Goal: Task Accomplishment & Management: Use online tool/utility

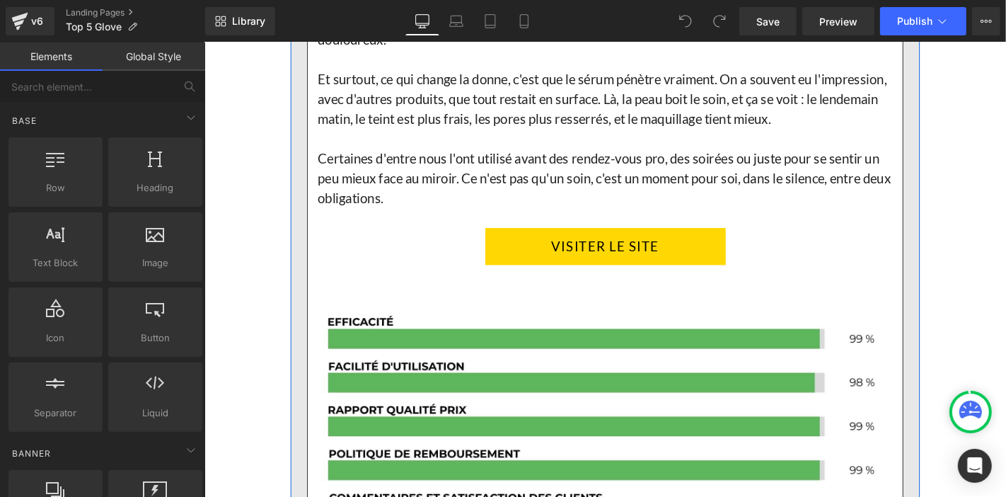
scroll to position [2437, 0]
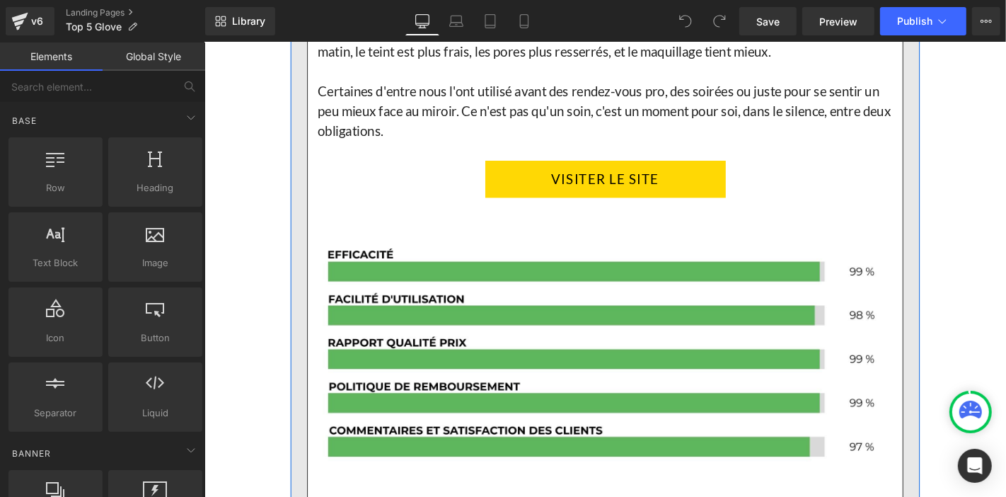
drag, startPoint x: 353, startPoint y: 287, endPoint x: 275, endPoint y: 215, distance: 106.2
click at [664, 183] on link "VISITER LE SITE" at bounding box center [632, 188] width 257 height 40
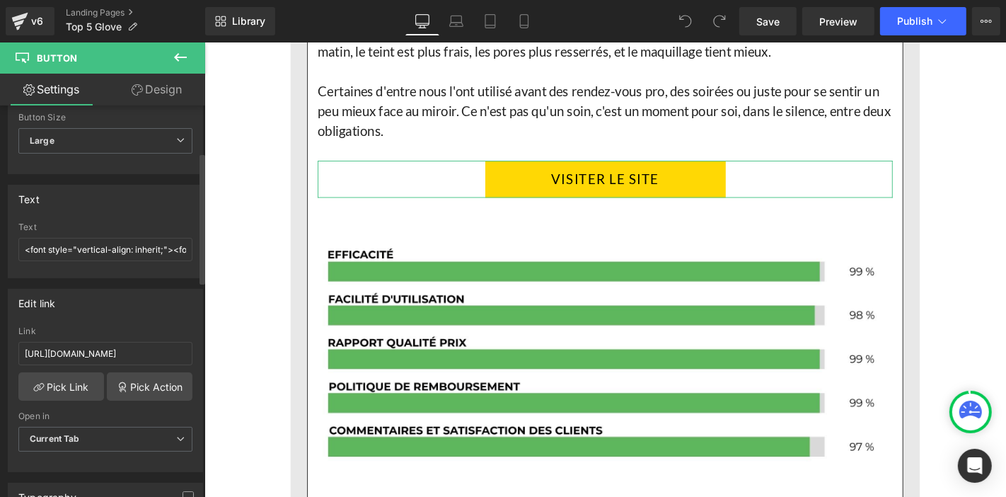
scroll to position [157, 0]
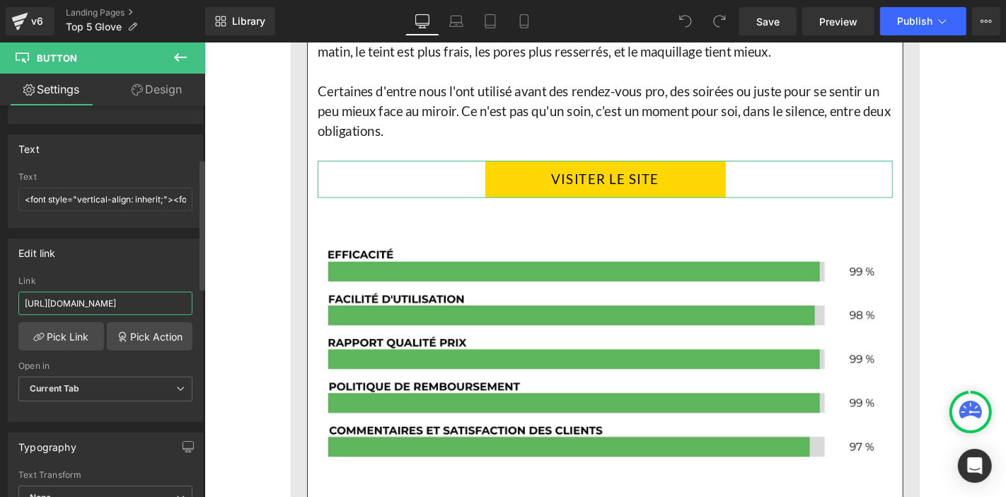
click at [122, 305] on input "[URL][DOMAIN_NAME]" at bounding box center [105, 302] width 174 height 23
type input "[URL][DOMAIN_NAME]"
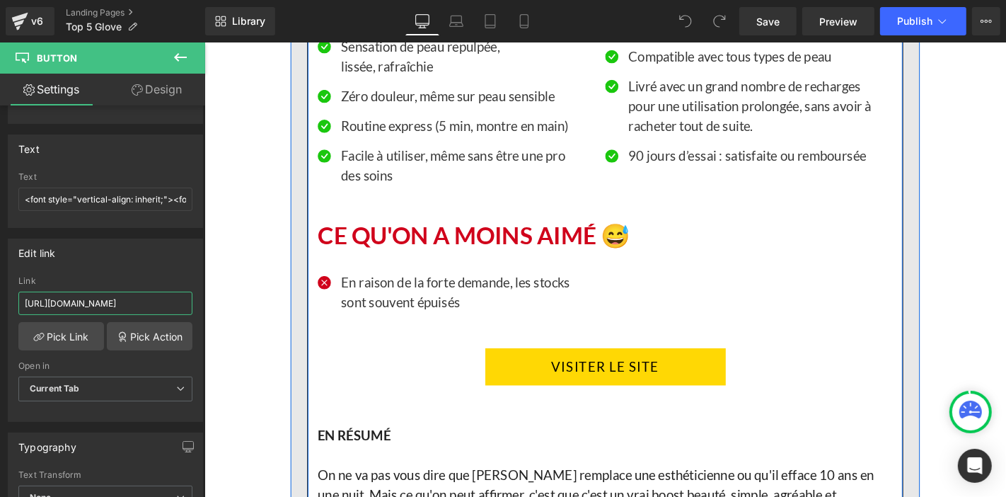
scroll to position [3223, 0]
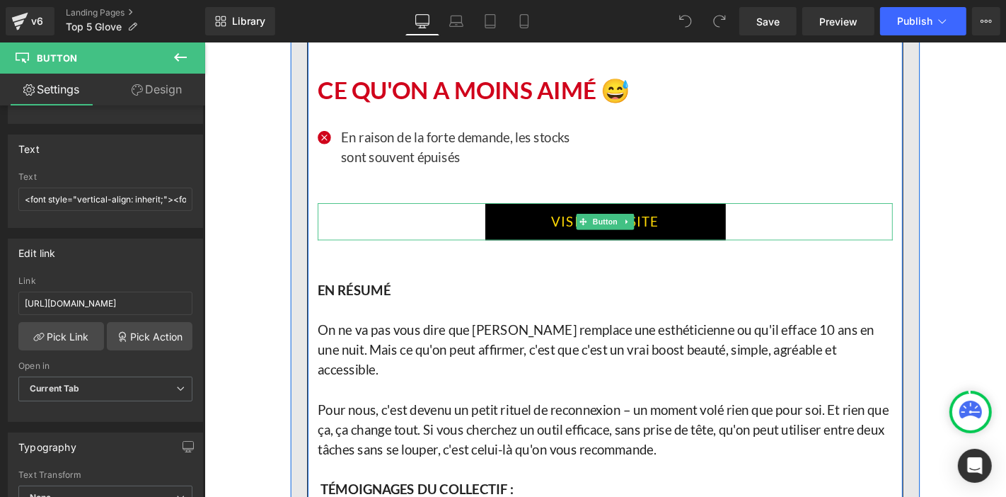
click at [577, 220] on link "VISITER LE SITE" at bounding box center [632, 234] width 257 height 40
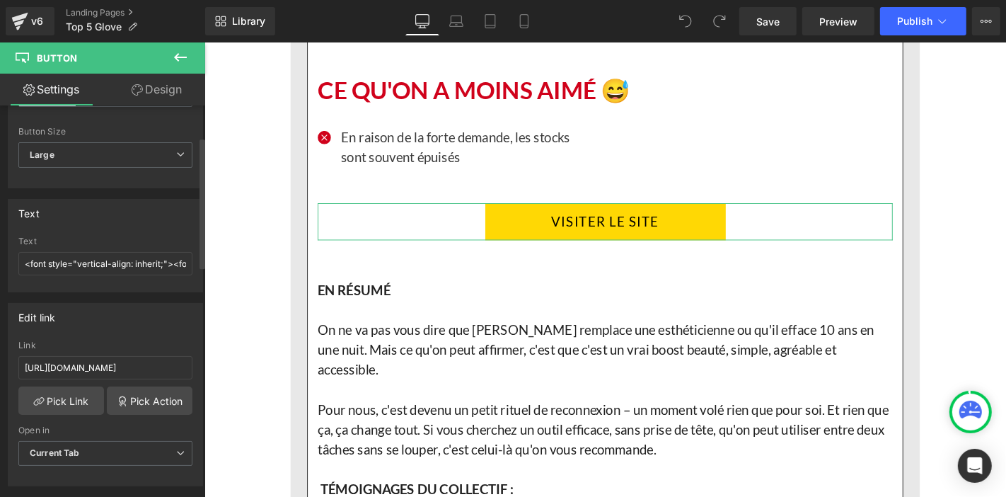
scroll to position [157, 0]
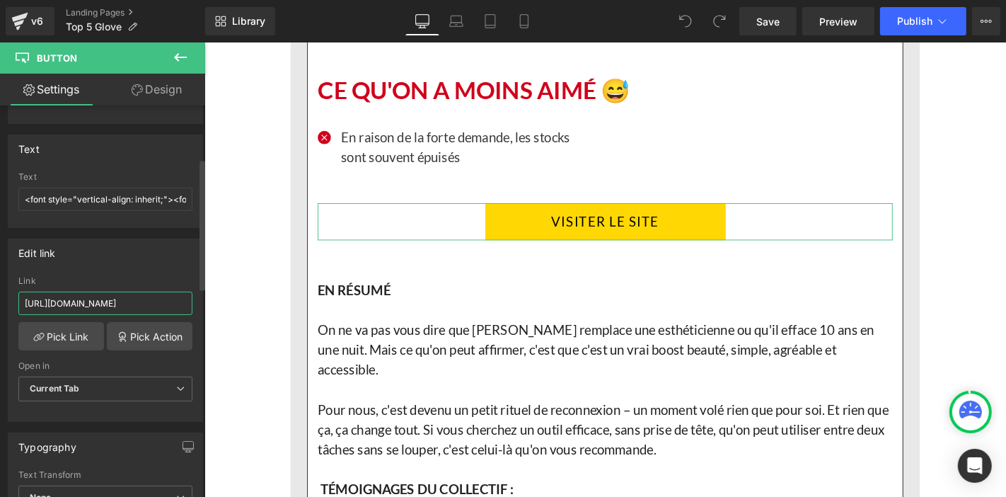
click at [110, 301] on input "[URL][DOMAIN_NAME]" at bounding box center [105, 302] width 174 height 23
type input "[URL][DOMAIN_NAME]"
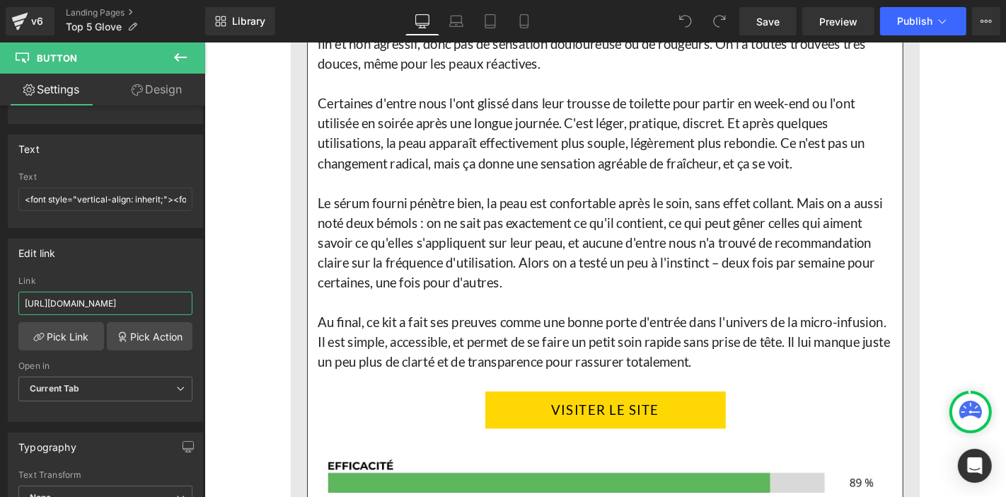
scroll to position [4559, 0]
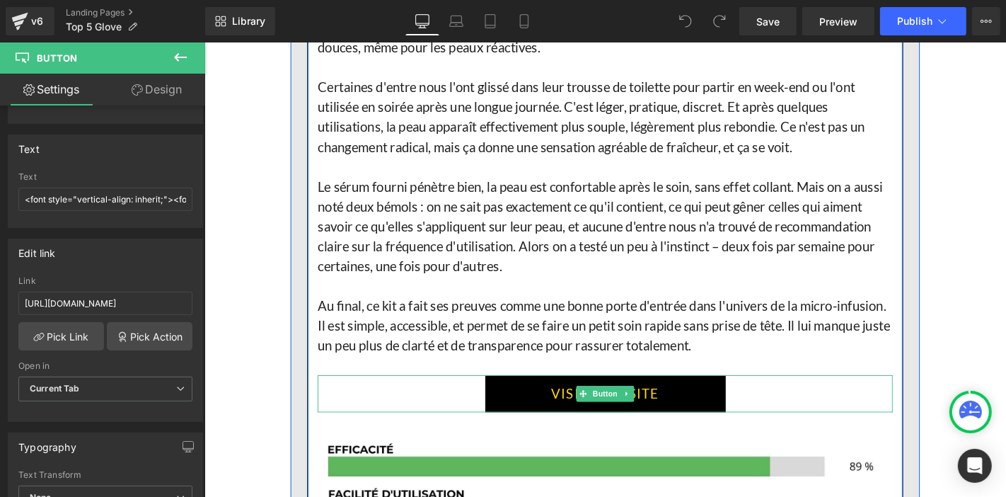
click at [539, 397] on link "VISITER LE SITE" at bounding box center [632, 417] width 257 height 40
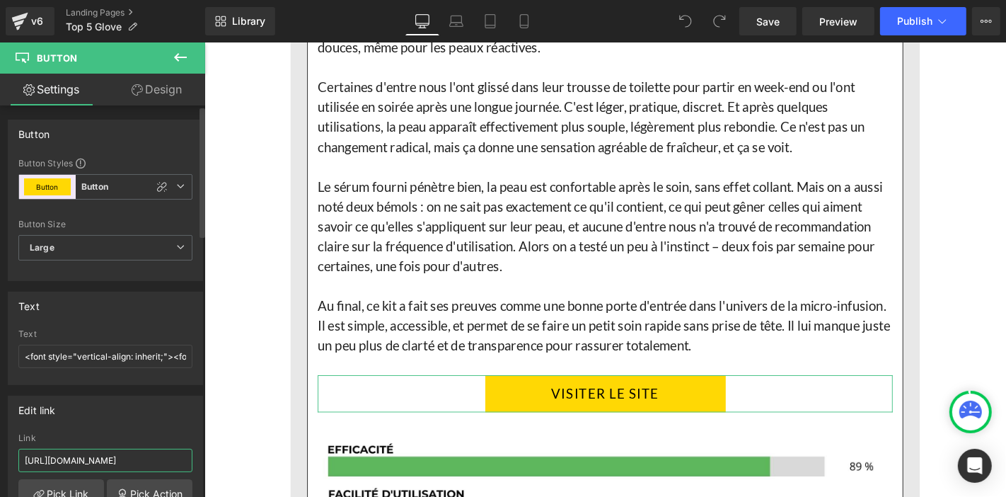
click at [128, 460] on input "[URL][DOMAIN_NAME]" at bounding box center [105, 460] width 174 height 23
type input "[URL][DOMAIN_NAME]"
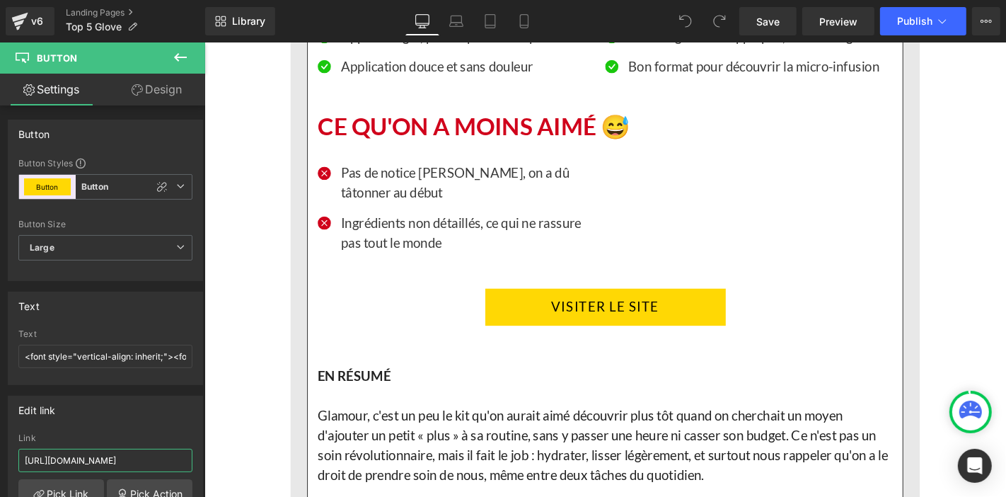
scroll to position [5424, 0]
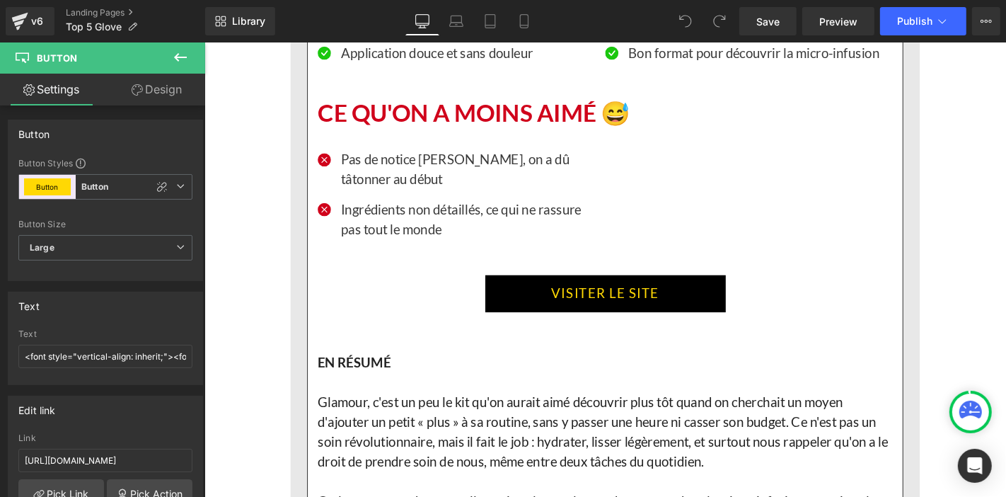
click at [526, 311] on link "VISITER LE SITE" at bounding box center [632, 310] width 257 height 40
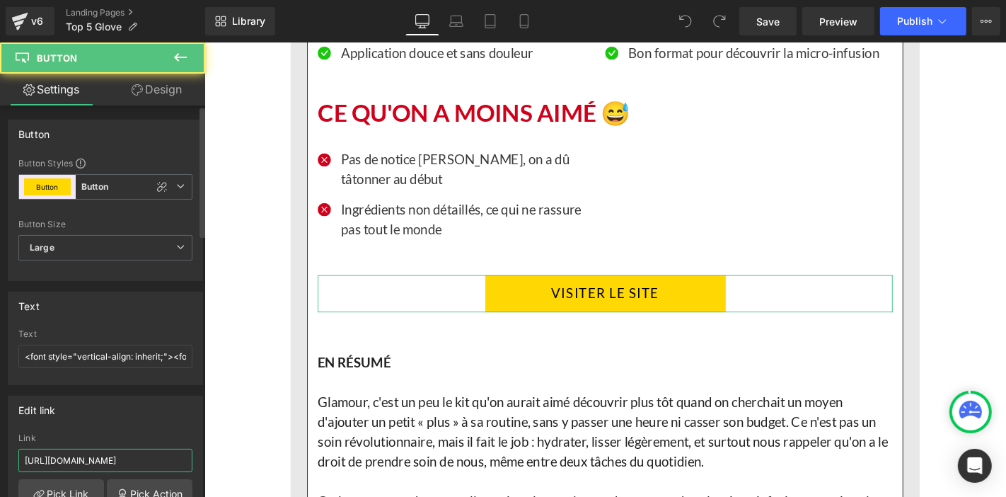
click at [108, 460] on input "[URL][DOMAIN_NAME]" at bounding box center [105, 460] width 174 height 23
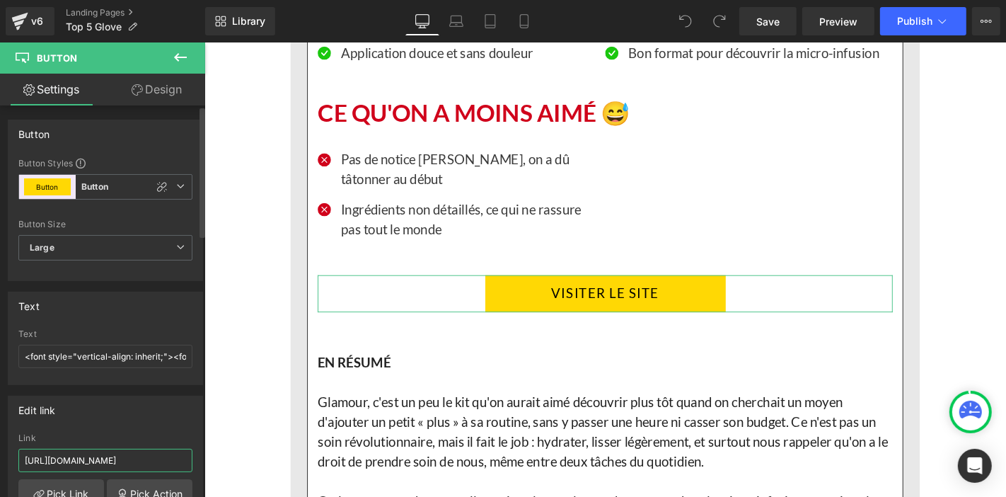
click at [108, 460] on input "[URL][DOMAIN_NAME]" at bounding box center [105, 460] width 174 height 23
click at [107, 459] on input "[URL][DOMAIN_NAME]" at bounding box center [105, 460] width 174 height 23
type input "[URL][DOMAIN_NAME]"
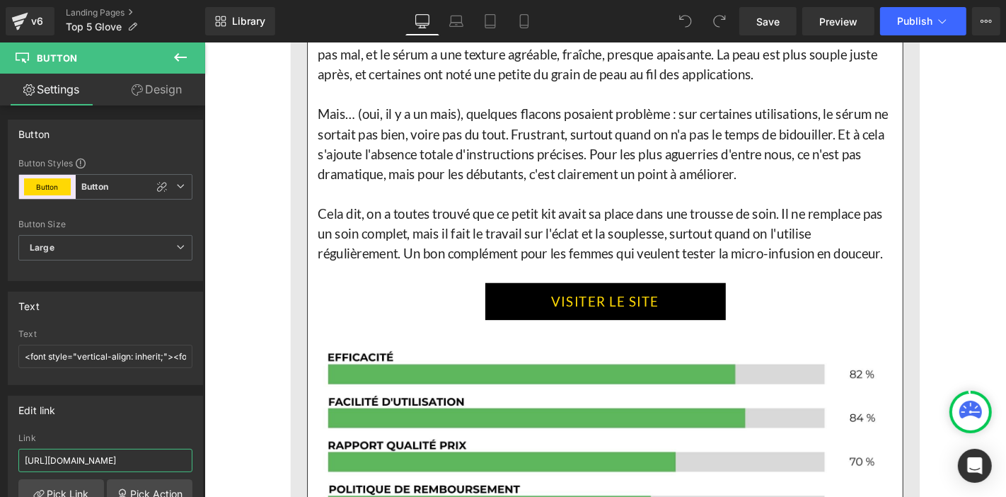
scroll to position [6917, 0]
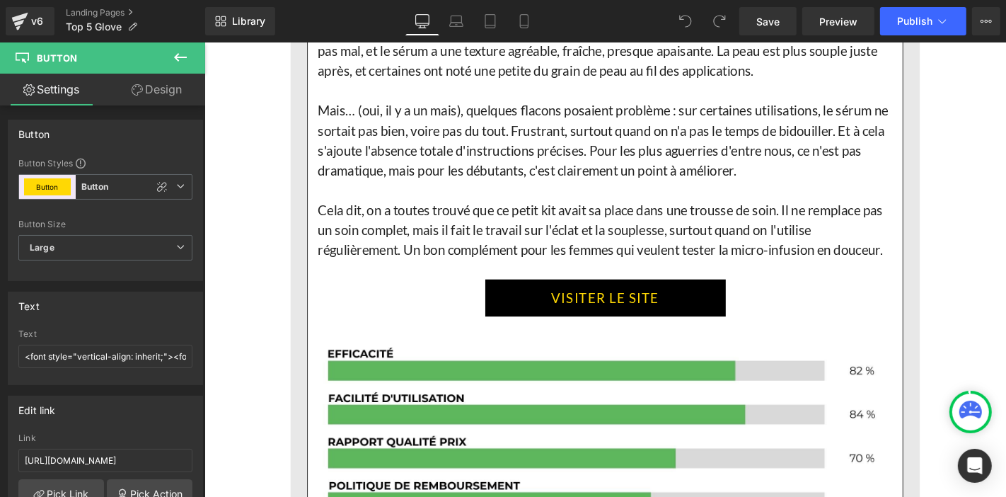
click at [534, 316] on link "VISITER LE SITE" at bounding box center [632, 314] width 257 height 40
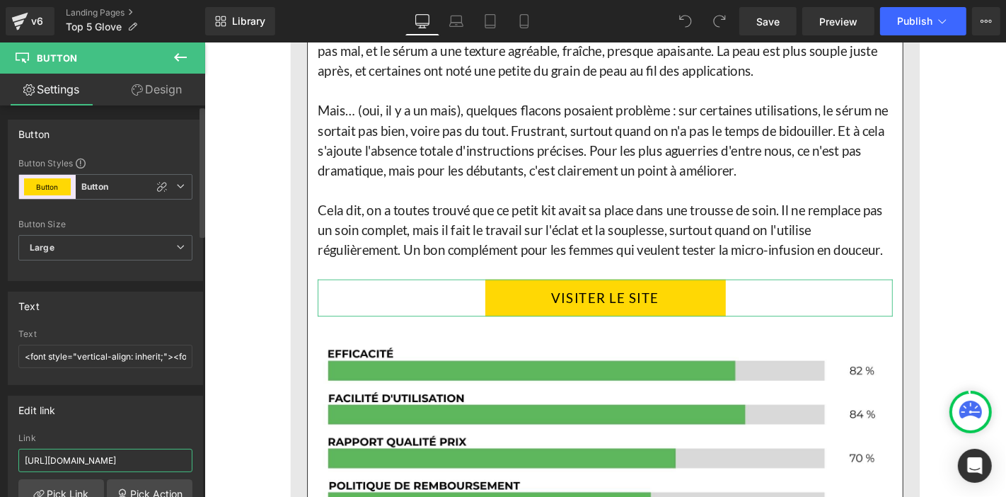
click at [161, 458] on input "[URL][DOMAIN_NAME]" at bounding box center [105, 460] width 174 height 23
paste input "-1"
type input "[URL][DOMAIN_NAME]"
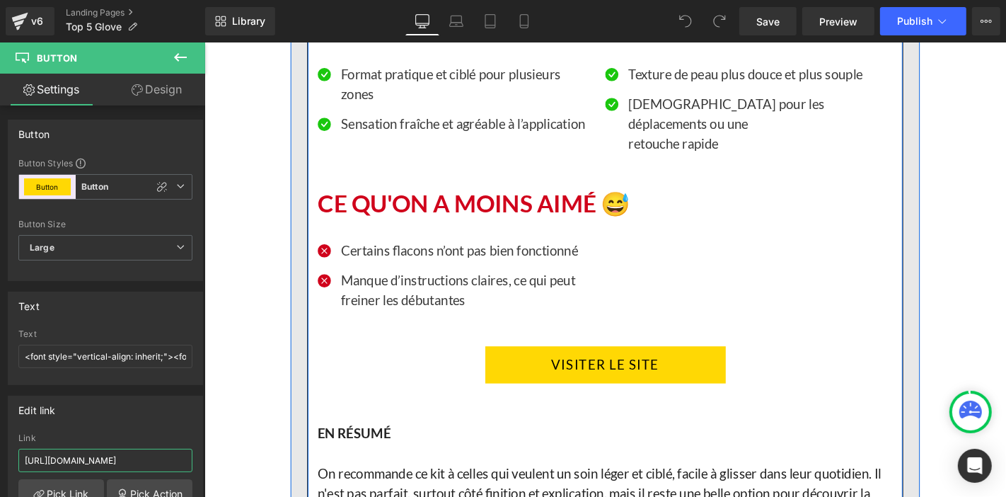
scroll to position [7783, 0]
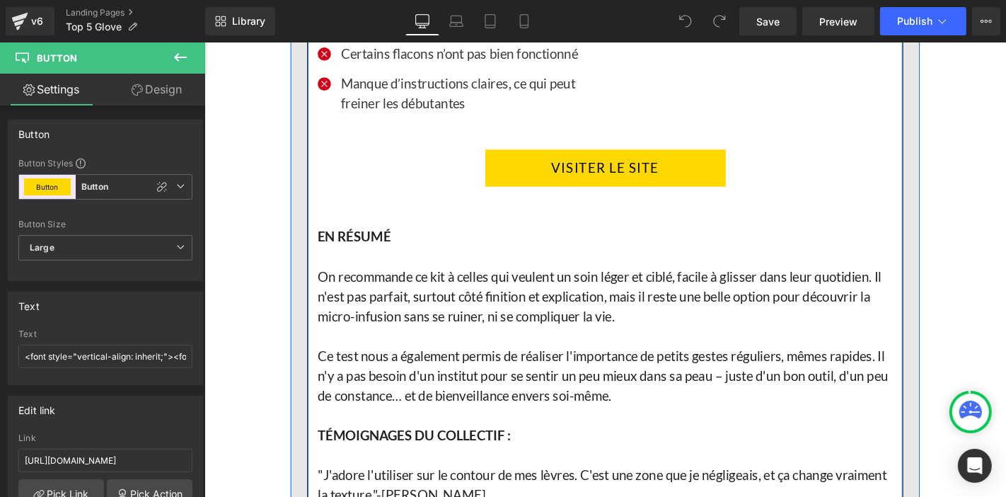
click at [565, 156] on link "VISITER LE SITE" at bounding box center [632, 176] width 257 height 40
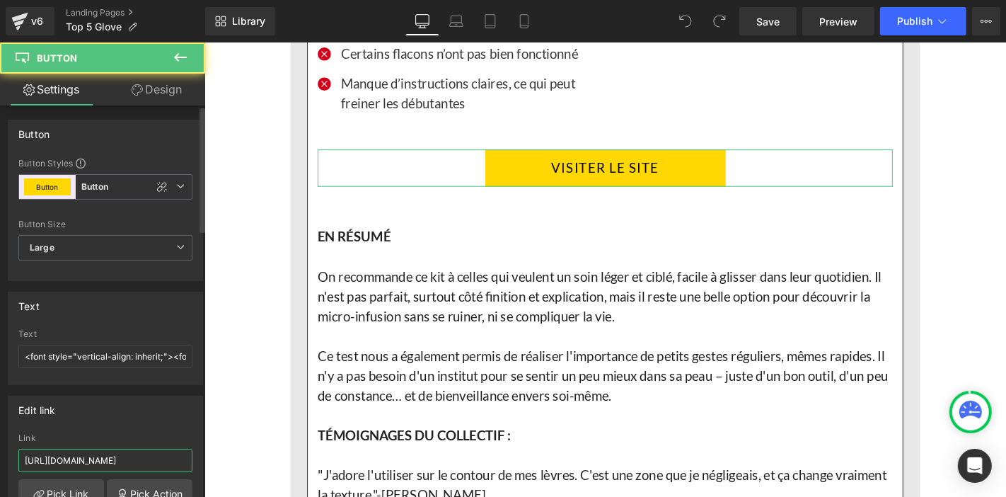
click at [119, 461] on input "[URL][DOMAIN_NAME]" at bounding box center [105, 460] width 174 height 23
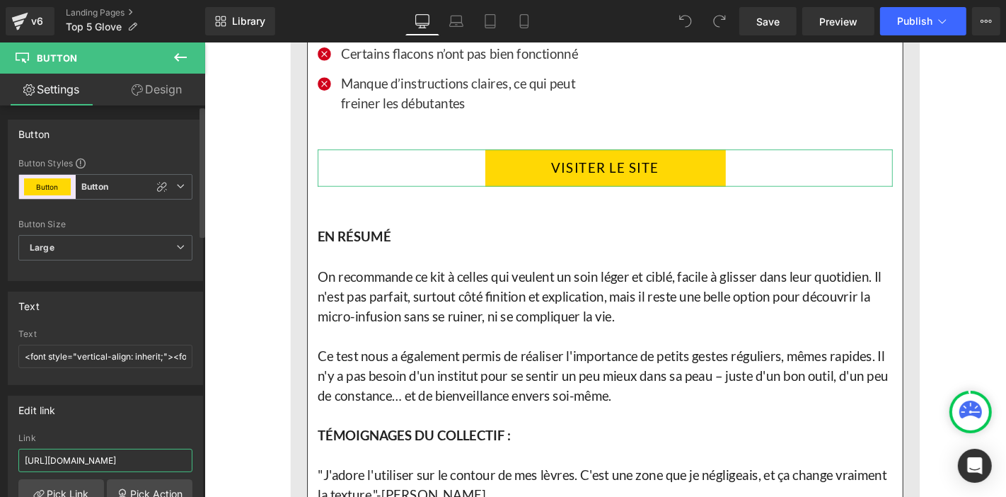
click at [119, 461] on input "[URL][DOMAIN_NAME]" at bounding box center [105, 460] width 174 height 23
type input "[URL][DOMAIN_NAME]"
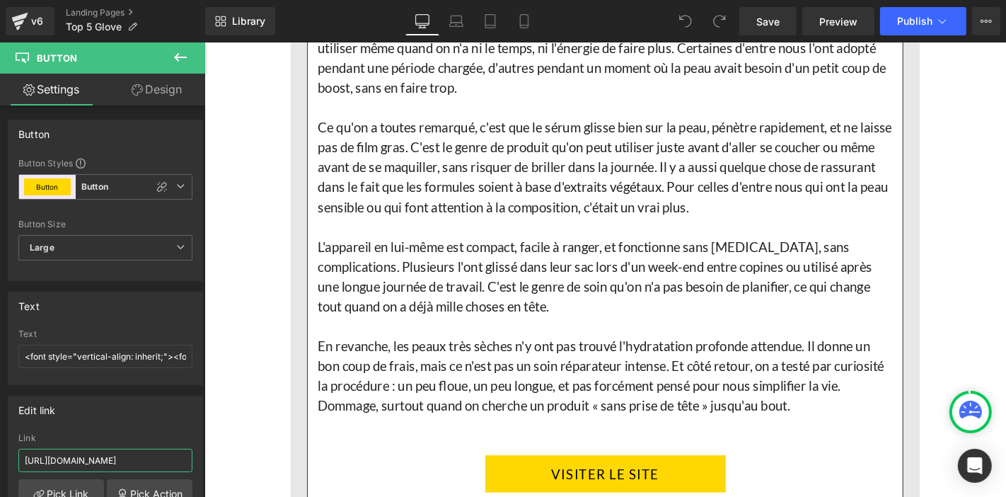
scroll to position [9040, 0]
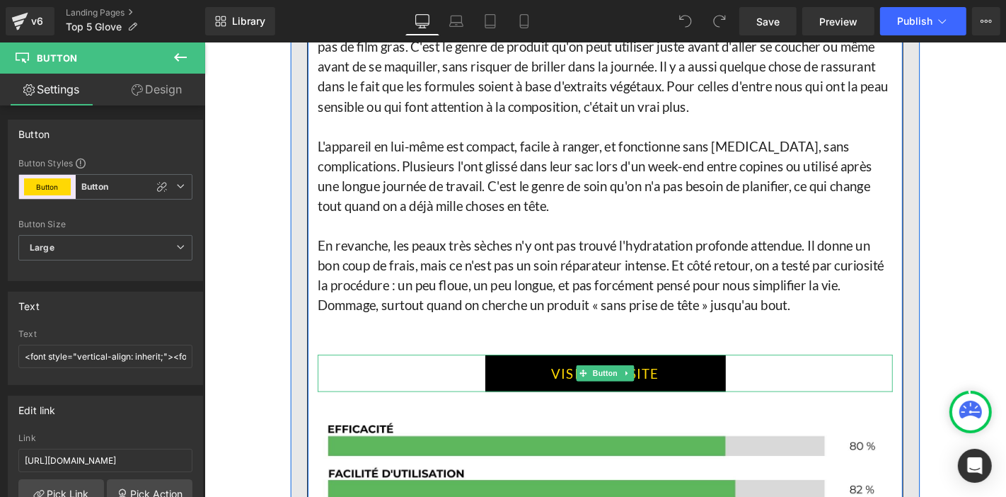
click at [533, 375] on link "VISITER LE SITE" at bounding box center [632, 395] width 257 height 40
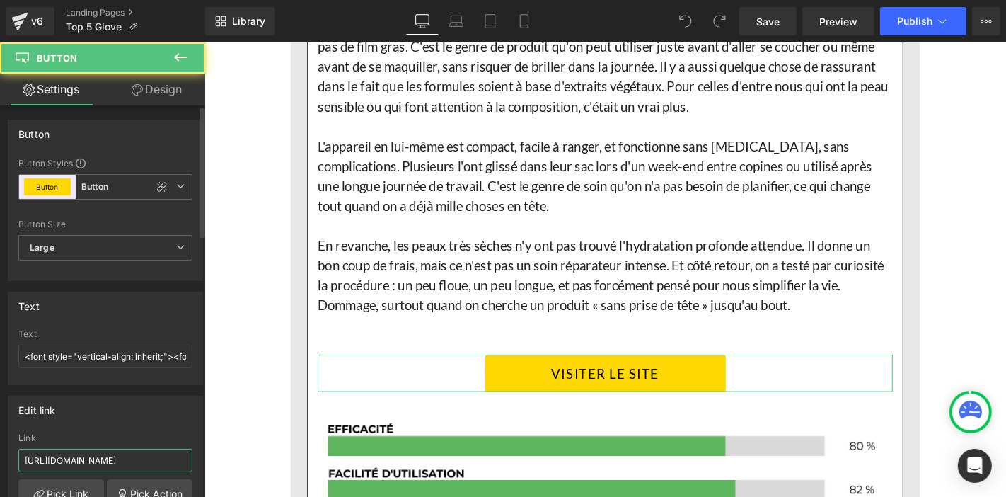
click at [125, 457] on input "[URL][DOMAIN_NAME]" at bounding box center [105, 460] width 174 height 23
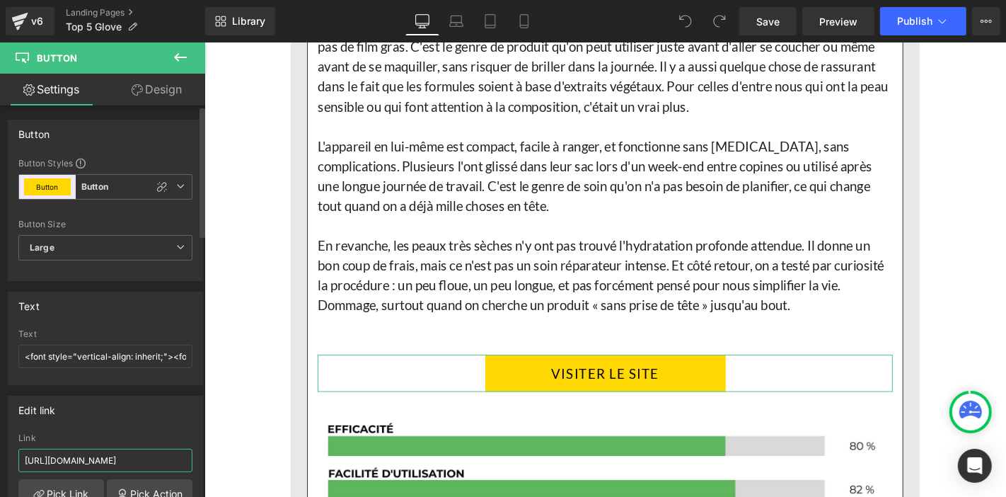
click at [125, 457] on input "[URL][DOMAIN_NAME]" at bounding box center [105, 460] width 174 height 23
type input "[URL][DOMAIN_NAME]"
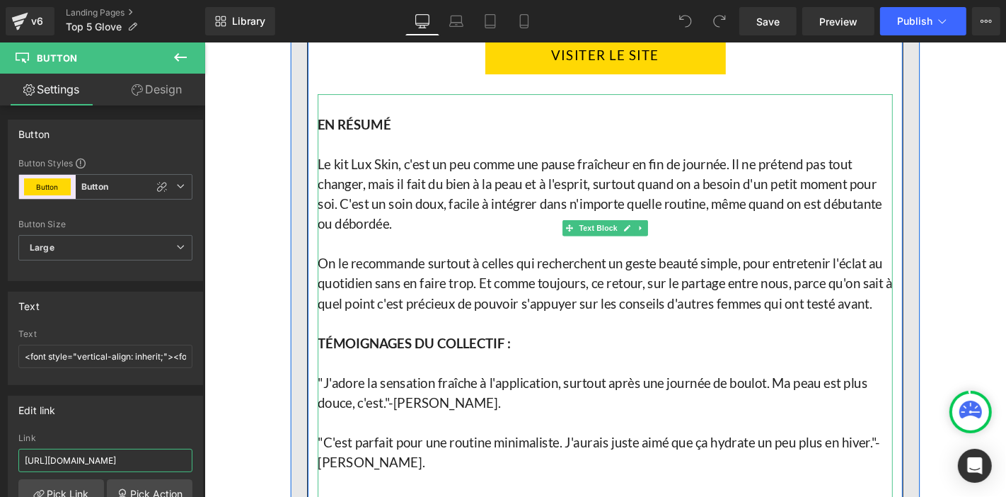
scroll to position [10062, 0]
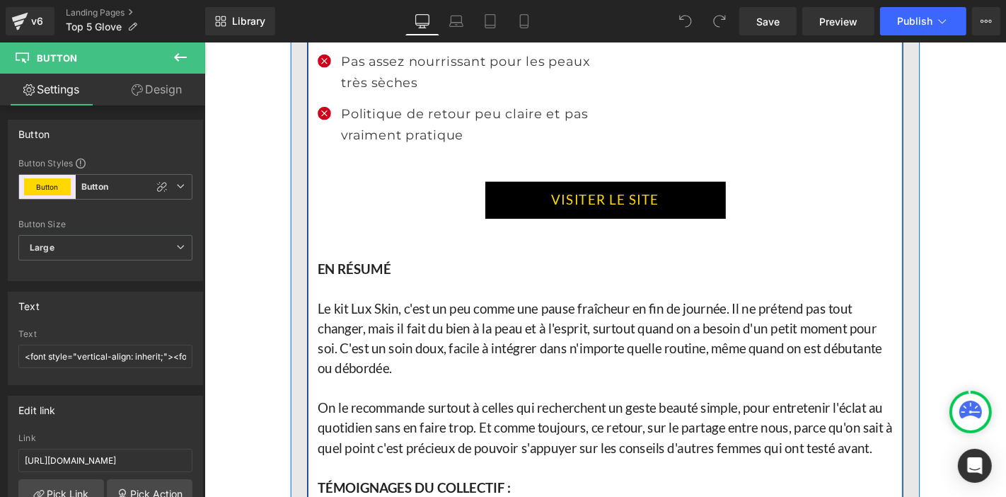
click at [535, 195] on link "VISITER LE SITE" at bounding box center [632, 210] width 257 height 40
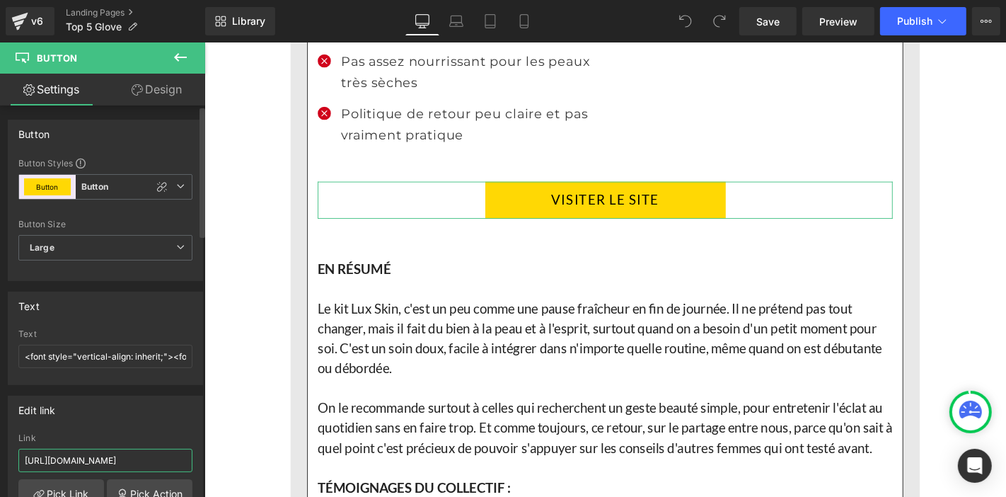
click at [101, 460] on input "[URL][DOMAIN_NAME]" at bounding box center [105, 460] width 174 height 23
type input "[URL][DOMAIN_NAME]"
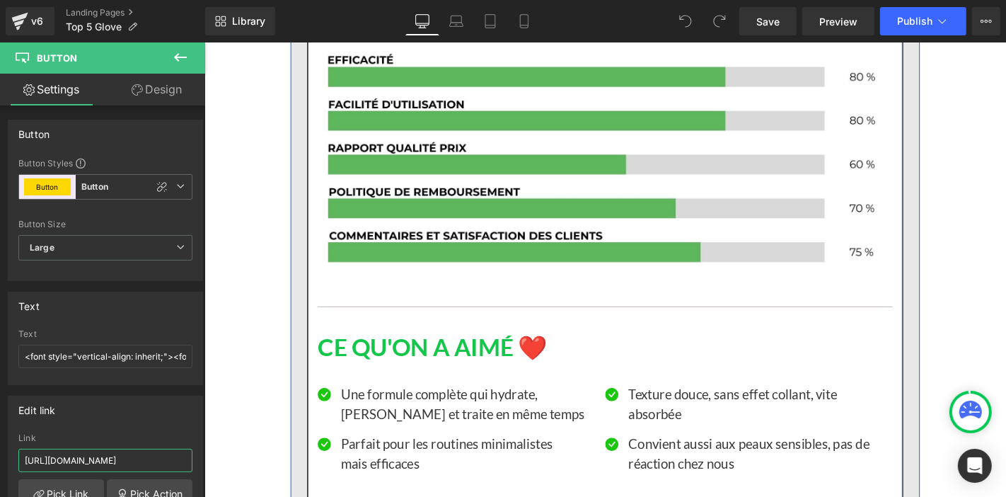
scroll to position [11713, 0]
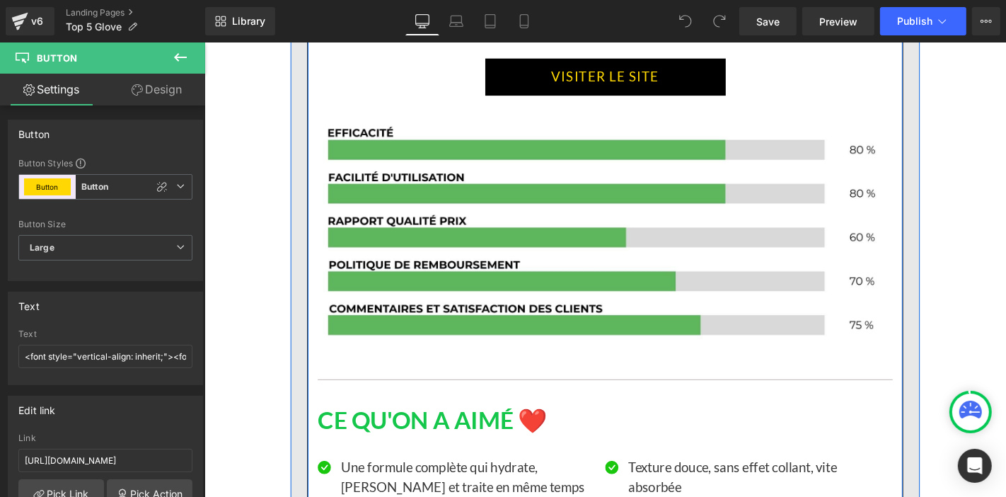
click at [516, 98] on link "VISITER LE SITE" at bounding box center [632, 79] width 257 height 40
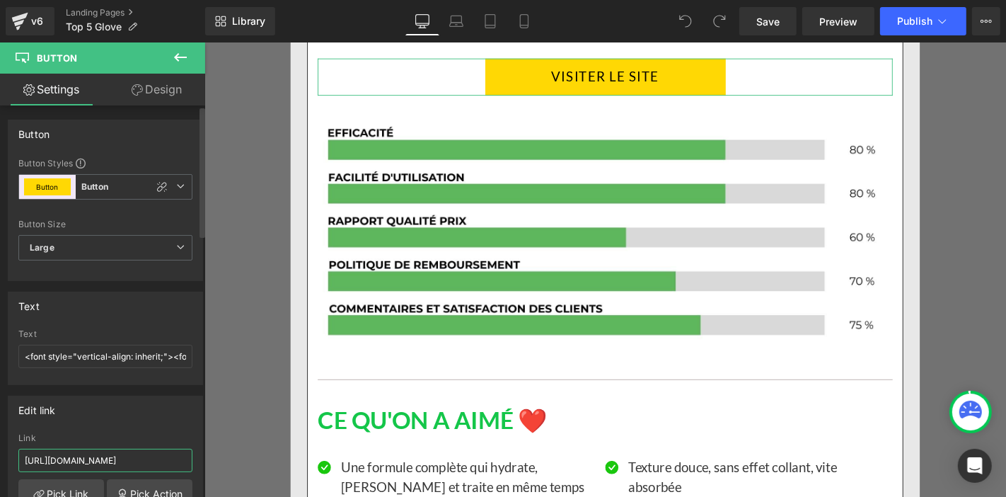
click at [82, 454] on input "[URL][DOMAIN_NAME]" at bounding box center [105, 460] width 174 height 23
type input "[URL][DOMAIN_NAME]"
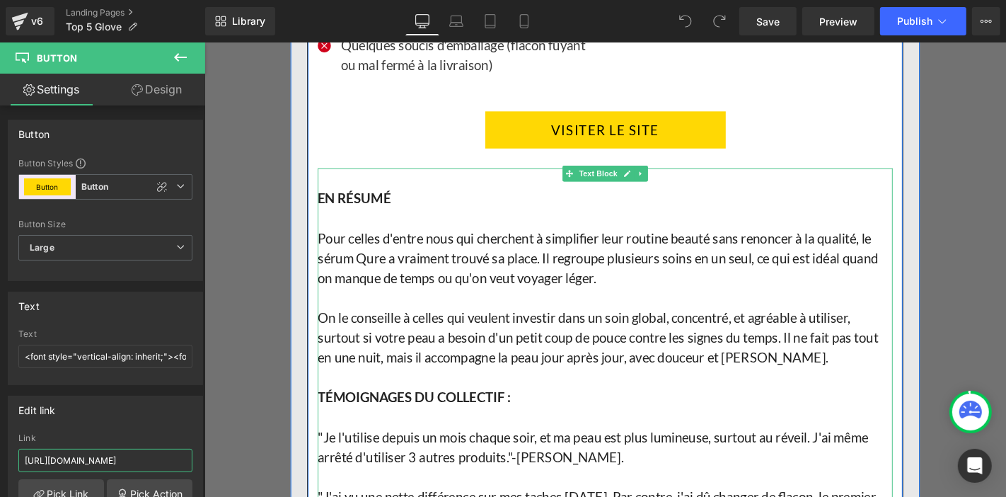
scroll to position [12185, 0]
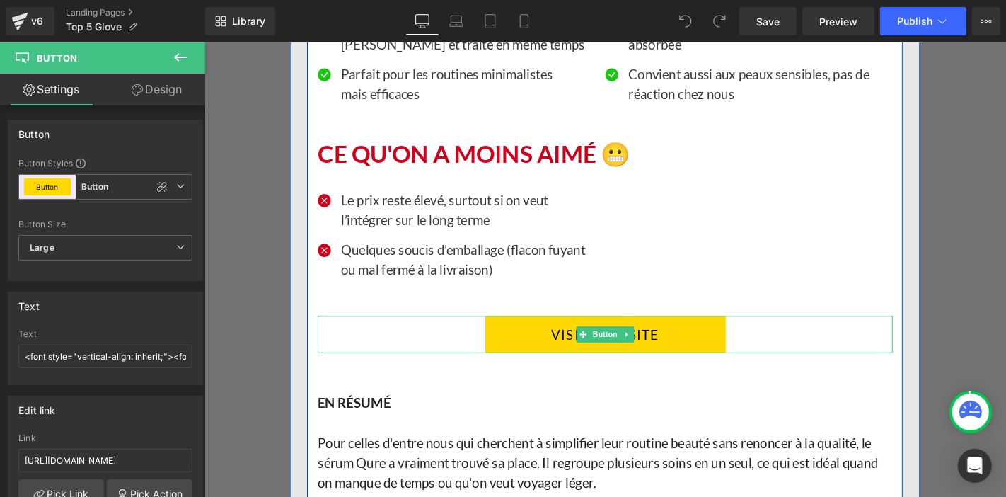
click at [509, 368] on link "VISITER LE SITE" at bounding box center [632, 354] width 257 height 40
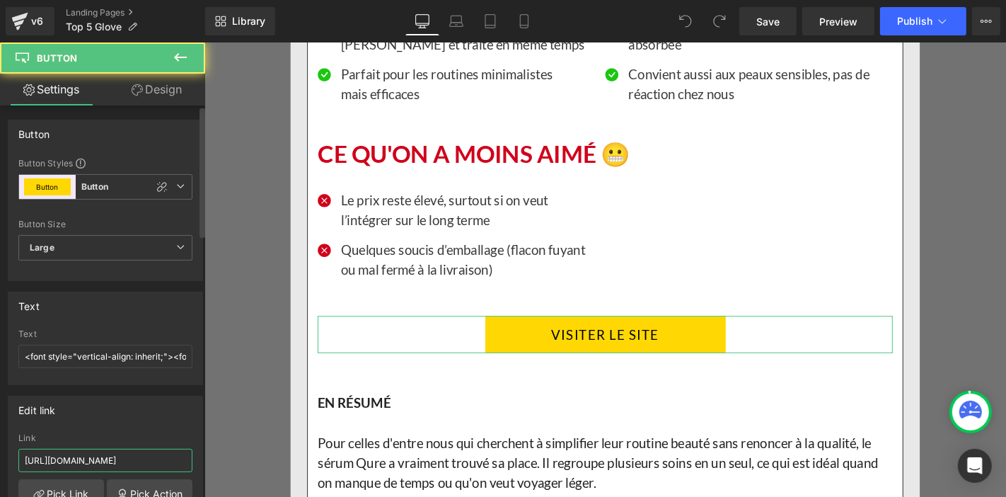
click at [137, 459] on input "[URL][DOMAIN_NAME]" at bounding box center [105, 460] width 174 height 23
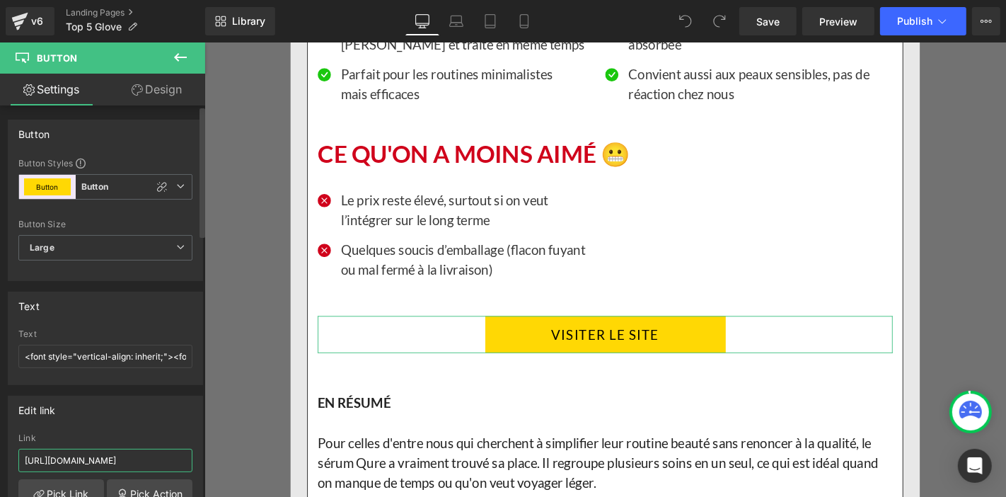
click at [137, 459] on input "[URL][DOMAIN_NAME]" at bounding box center [105, 460] width 174 height 23
paste input "-1"
type input "[URL][DOMAIN_NAME]"
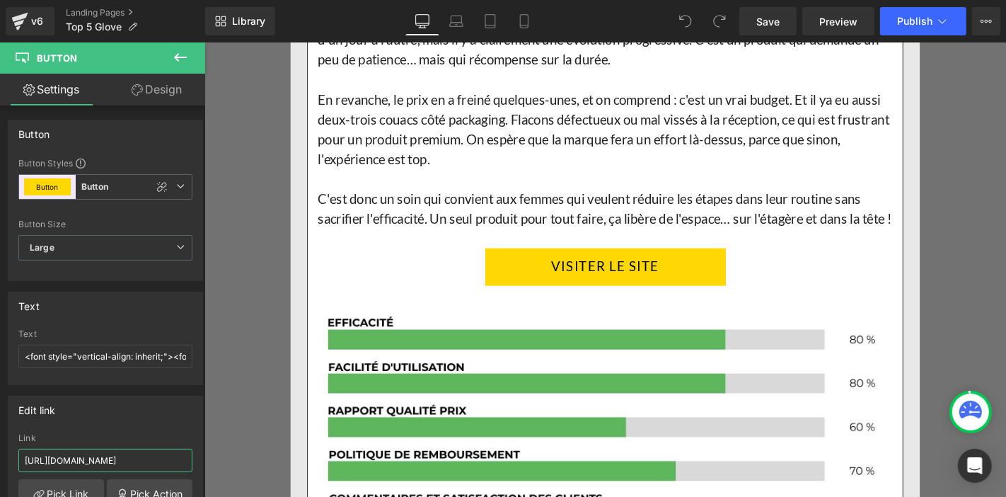
scroll to position [11399, 0]
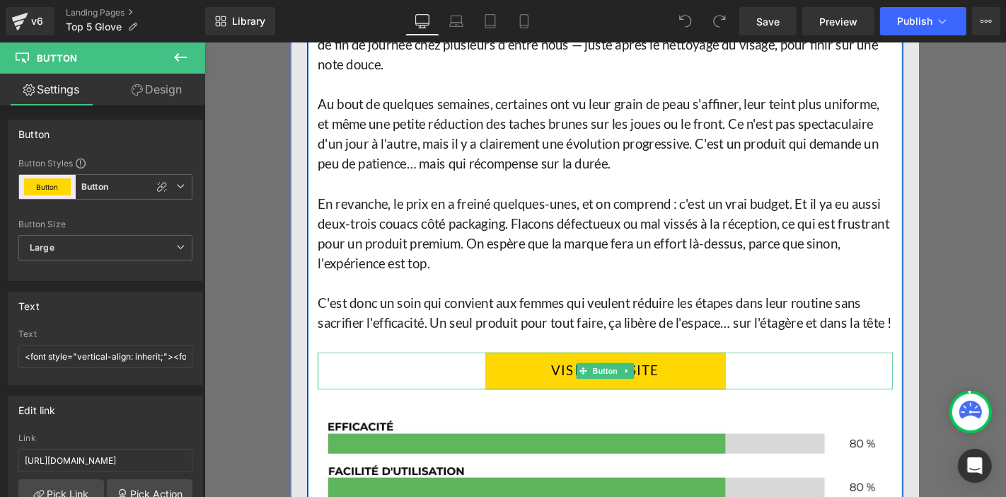
click at [507, 405] on link "VISITER LE SITE" at bounding box center [632, 393] width 257 height 40
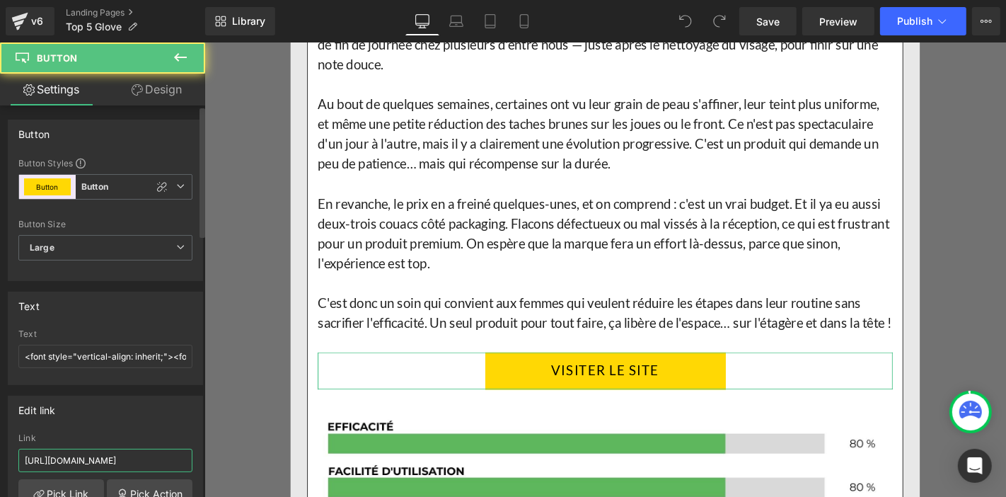
click at [125, 464] on input "[URL][DOMAIN_NAME]" at bounding box center [105, 460] width 174 height 23
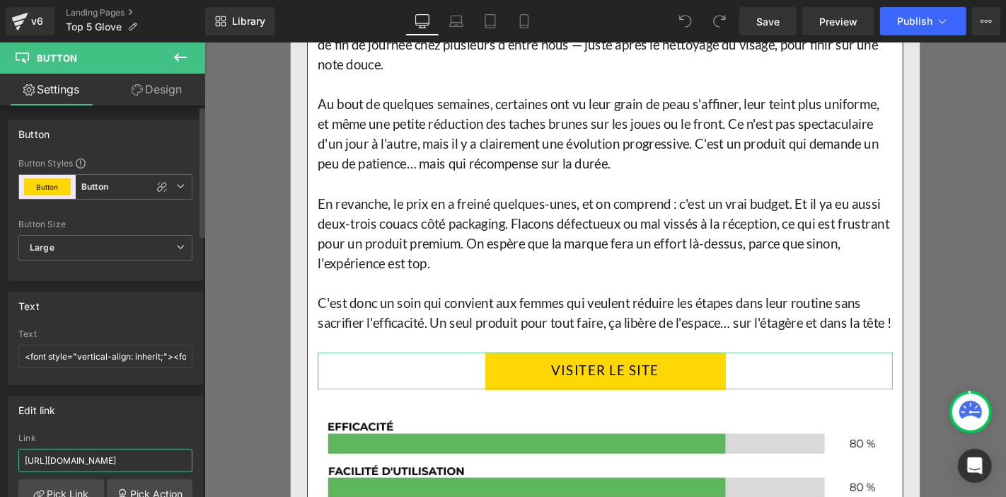
click at [125, 464] on input "[URL][DOMAIN_NAME]" at bounding box center [105, 460] width 174 height 23
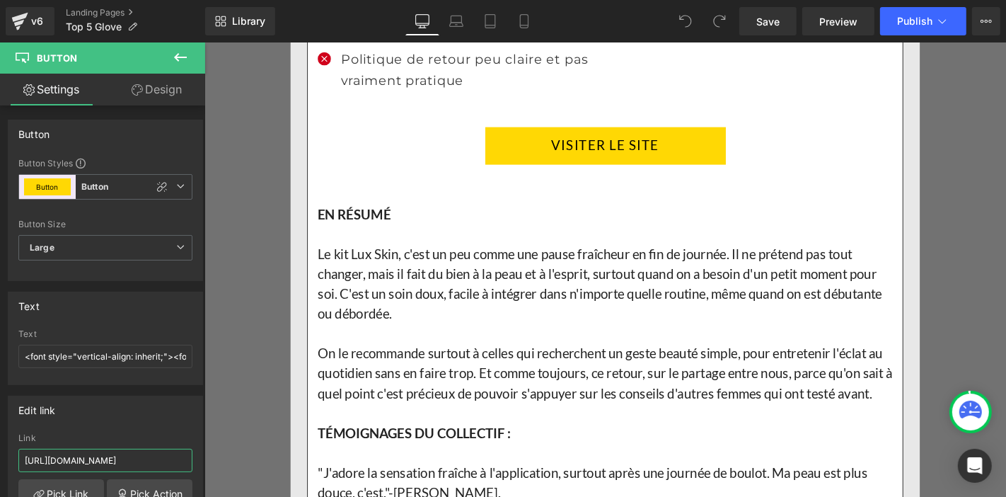
scroll to position [9984, 0]
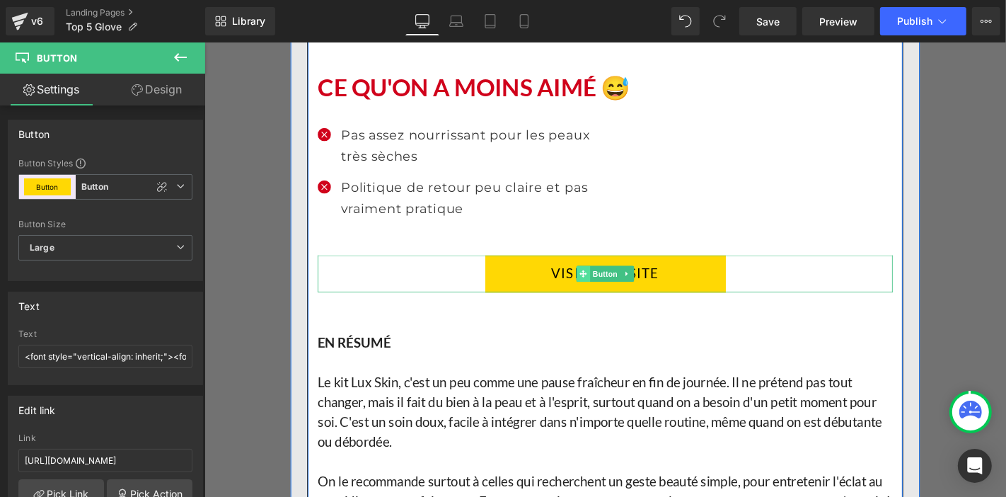
click at [601, 280] on span at bounding box center [608, 288] width 15 height 17
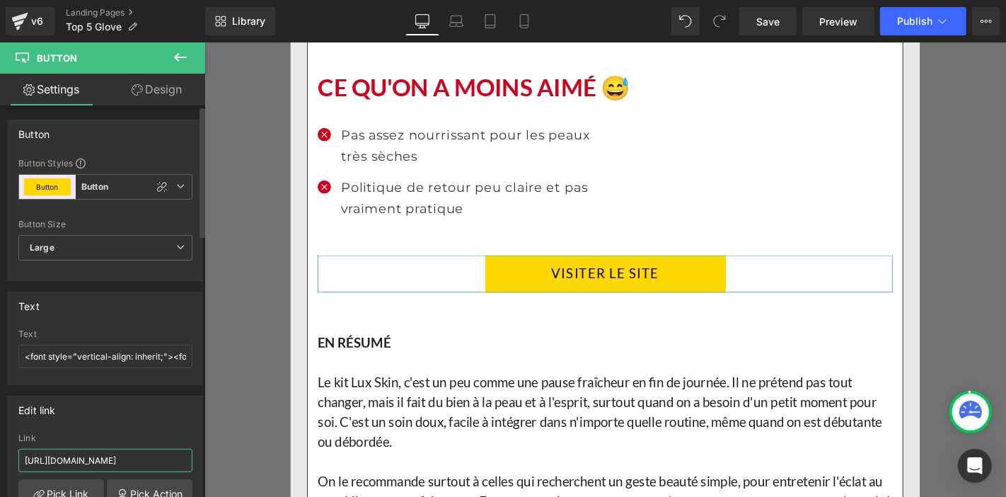
click at [153, 456] on input "[URL][DOMAIN_NAME]" at bounding box center [105, 460] width 174 height 23
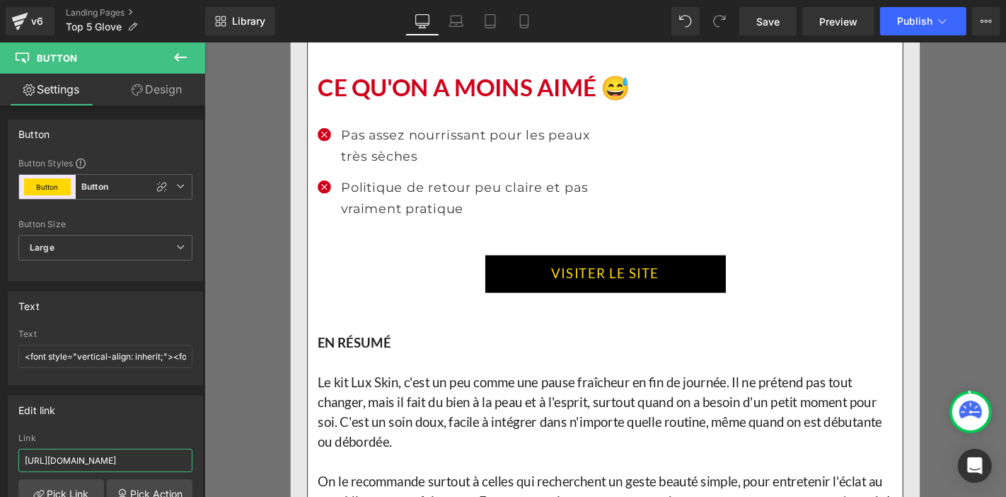
scroll to position [0, 98]
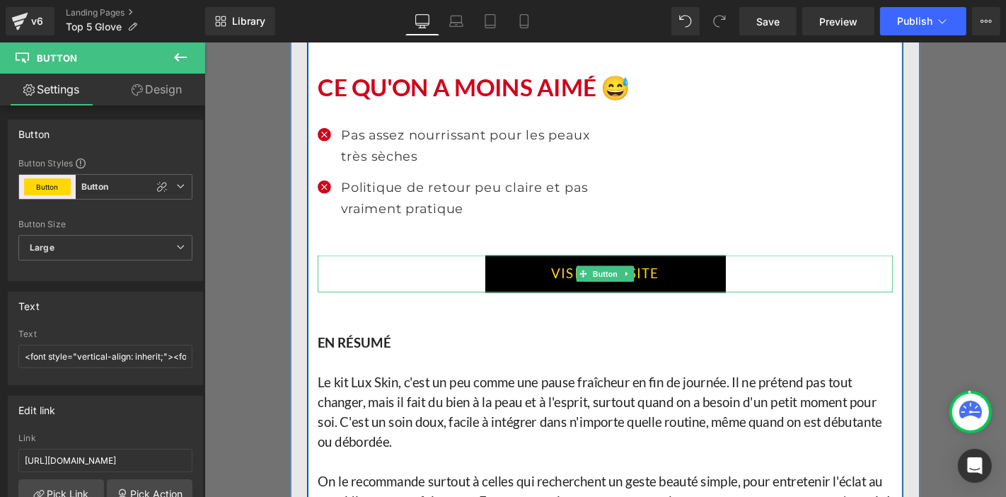
click at [565, 272] on link "VISITER LE SITE" at bounding box center [632, 289] width 257 height 40
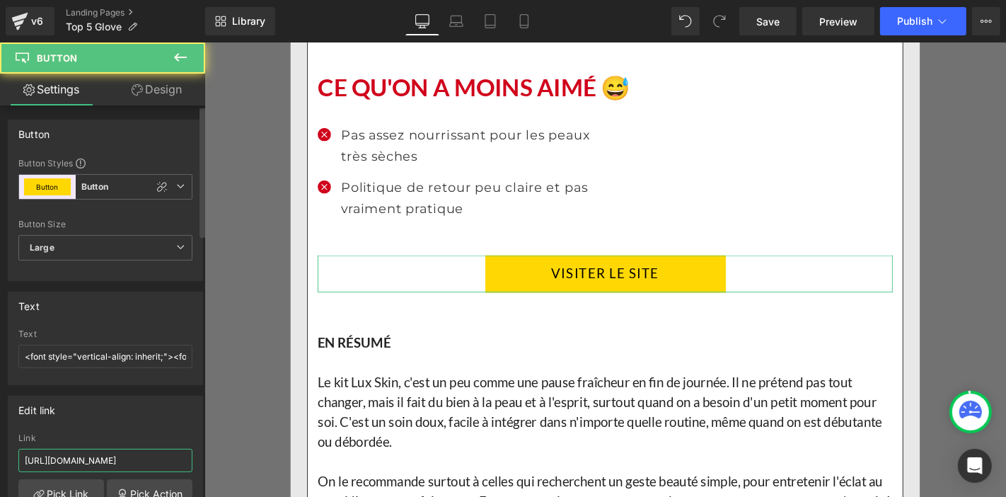
click at [130, 460] on input "[URL][DOMAIN_NAME]" at bounding box center [105, 460] width 174 height 23
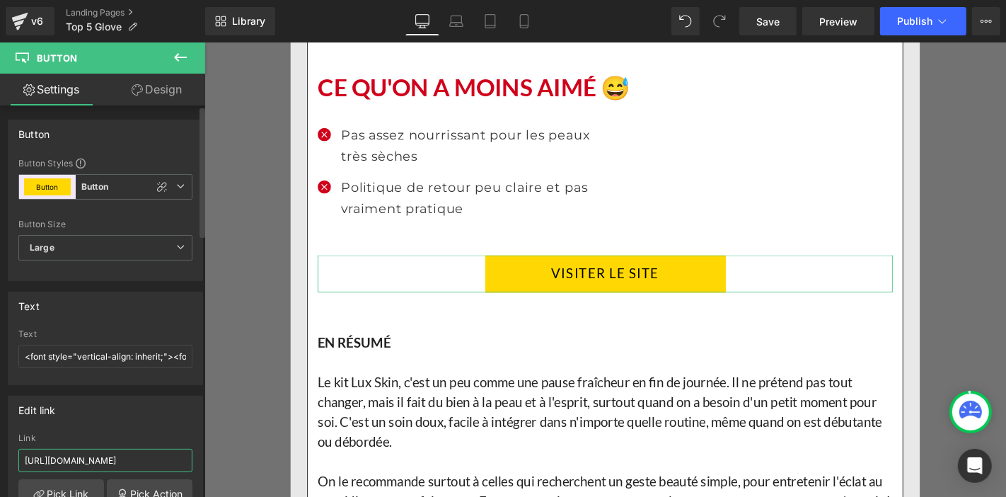
click at [130, 460] on input "[URL][DOMAIN_NAME]" at bounding box center [105, 460] width 174 height 23
click at [130, 458] on input "[URL][DOMAIN_NAME]" at bounding box center [105, 460] width 174 height 23
click at [130, 456] on input "[URL][DOMAIN_NAME]" at bounding box center [105, 460] width 174 height 23
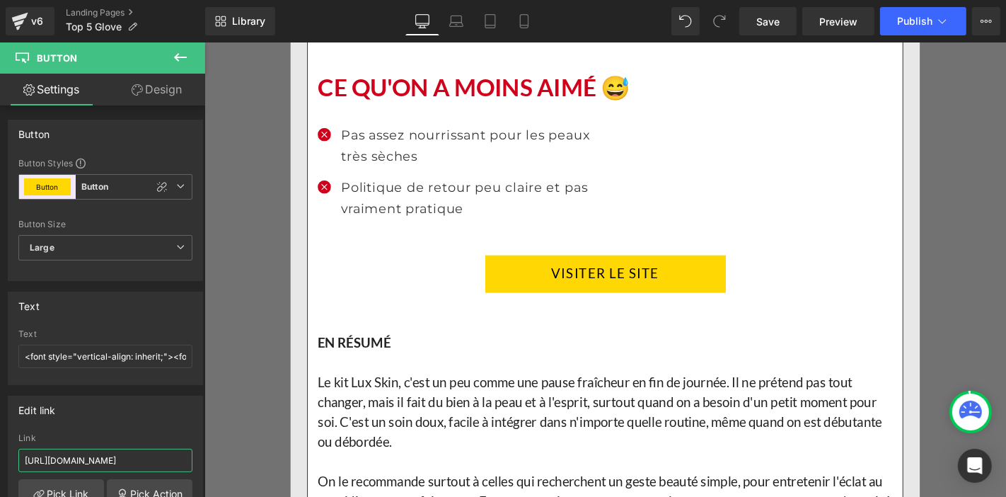
scroll to position [0, 98]
drag, startPoint x: 763, startPoint y: 27, endPoint x: 470, endPoint y: 296, distance: 398.1
click at [762, 27] on span "Save" at bounding box center [767, 21] width 23 height 15
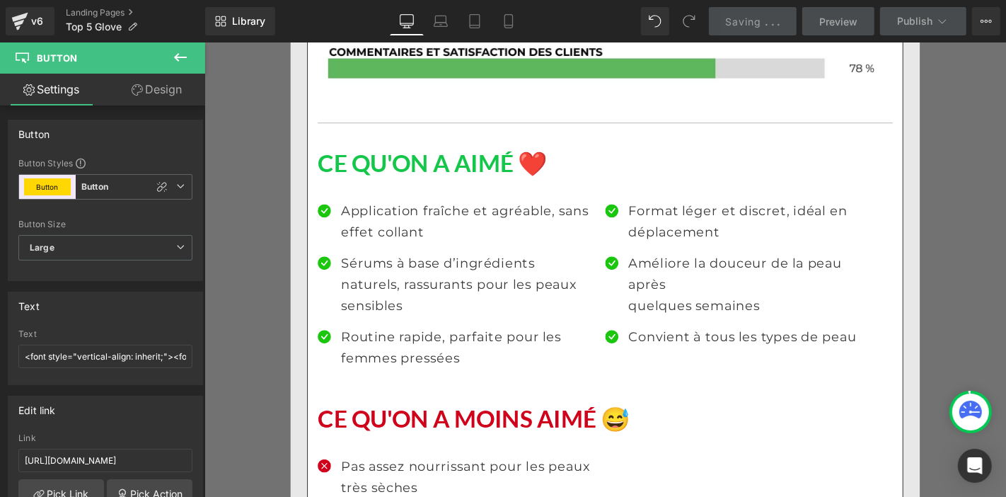
scroll to position [9590, 0]
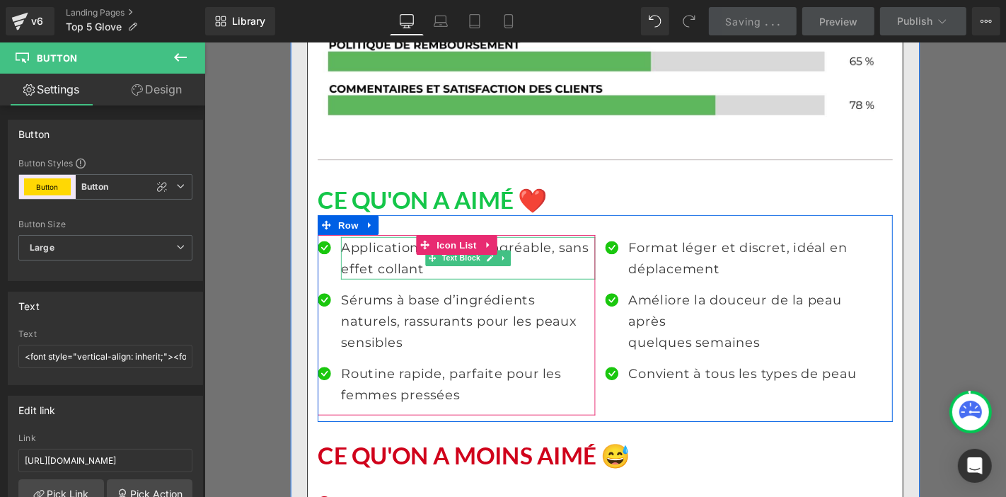
click at [396, 252] on p "Application fraîche et agréable, sans effet collant" at bounding box center [486, 272] width 272 height 45
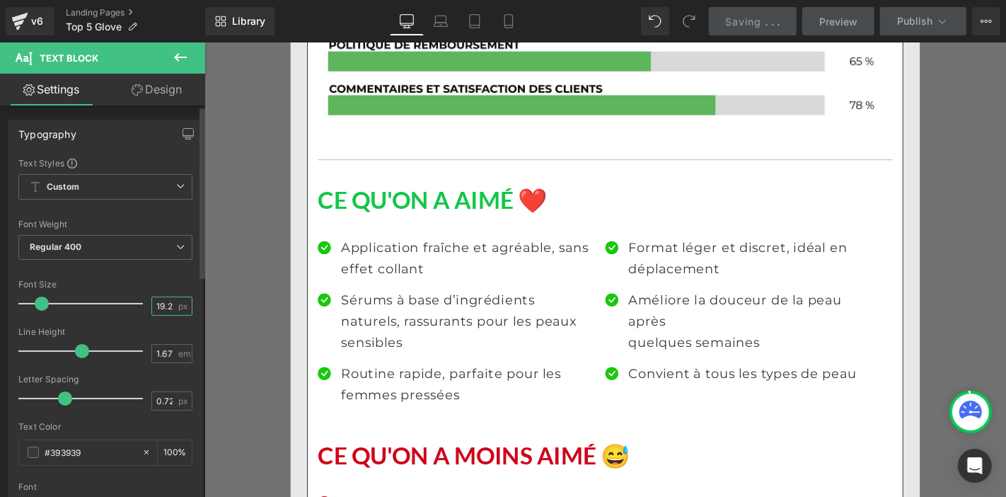
click at [168, 301] on input "19.2" at bounding box center [164, 306] width 25 height 18
type input "1"
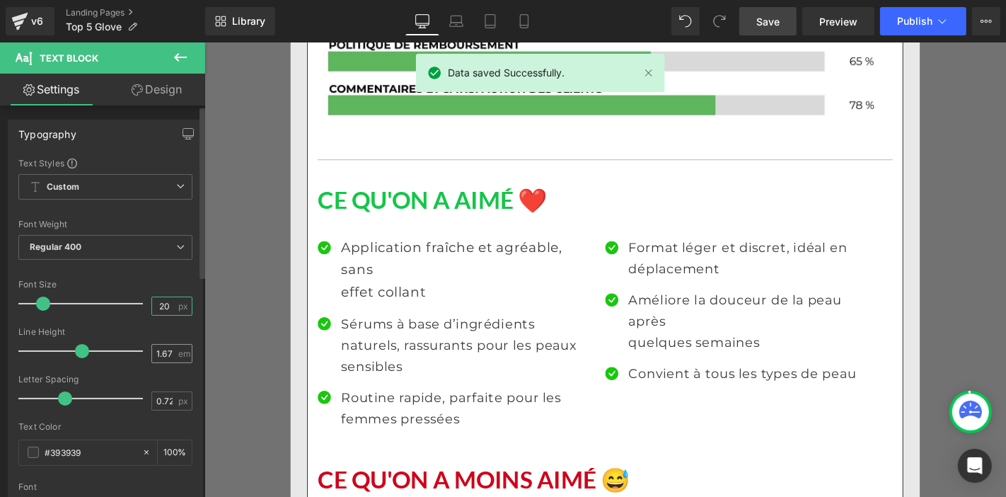
type input "20"
click at [168, 352] on input "1.67" at bounding box center [164, 354] width 25 height 18
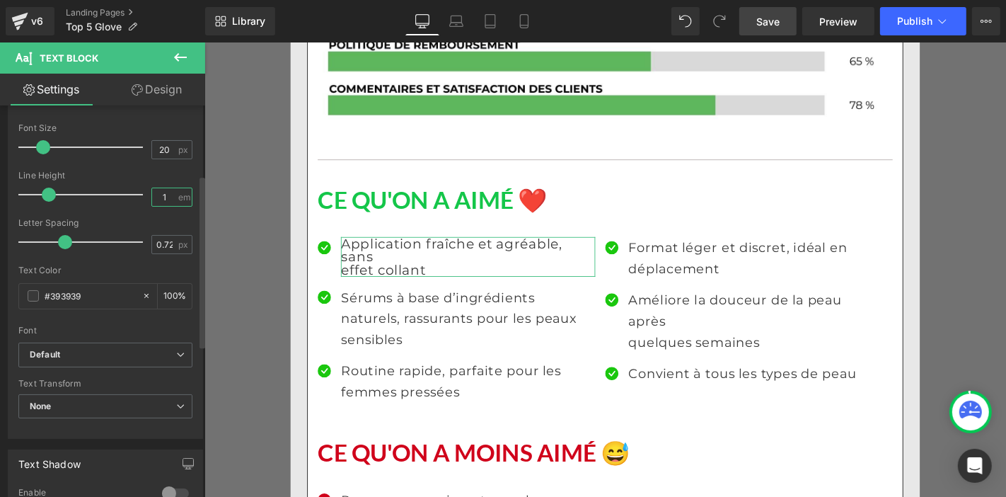
scroll to position [157, 0]
type input "1"
click at [102, 357] on b "Default" at bounding box center [103, 354] width 146 height 12
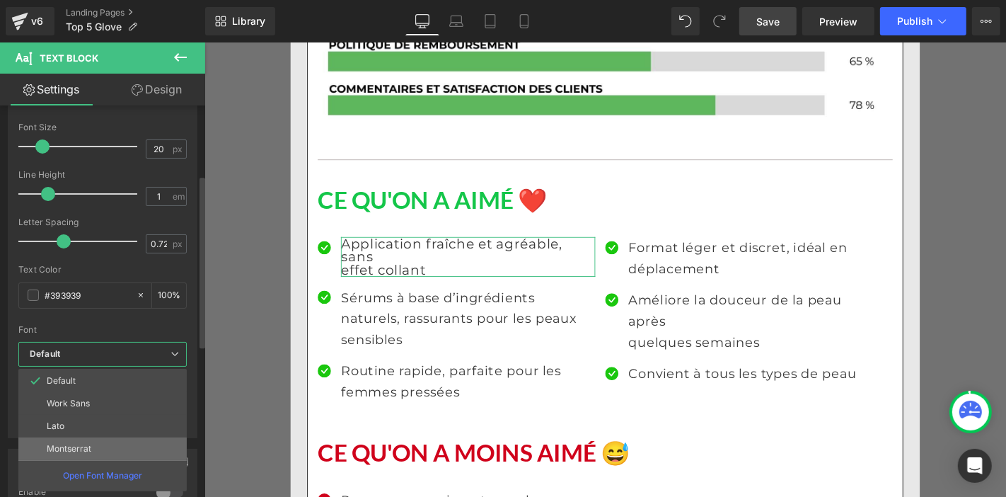
click at [107, 441] on li "Montserrat" at bounding box center [102, 448] width 168 height 23
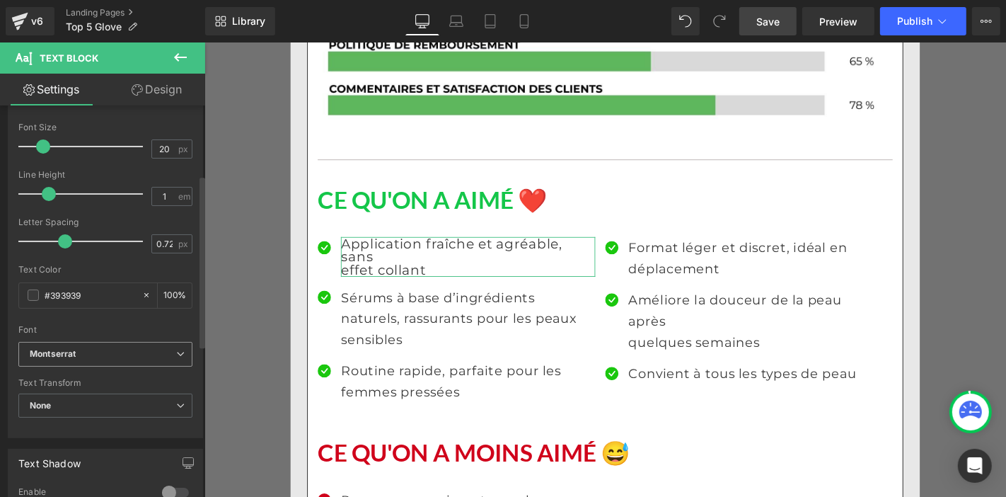
click at [151, 350] on b "Montserrat" at bounding box center [103, 354] width 146 height 12
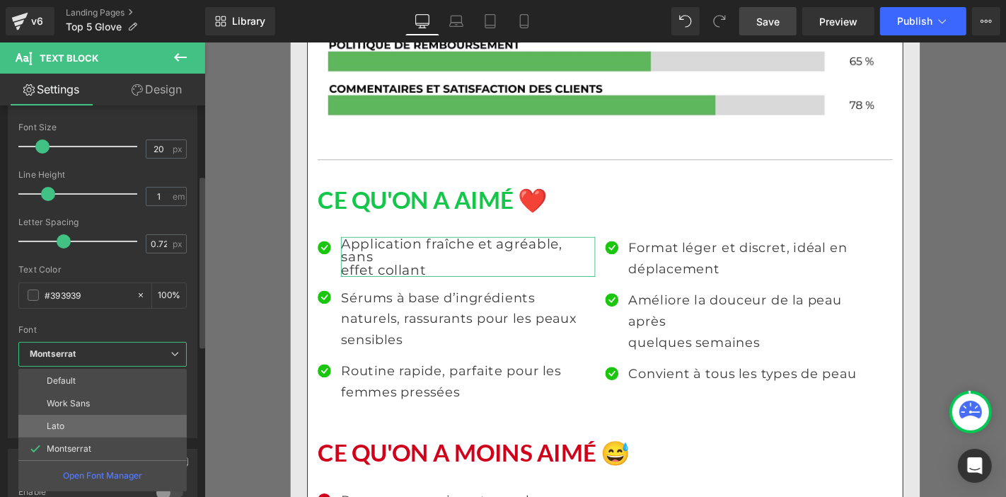
click at [134, 422] on li "Lato" at bounding box center [102, 426] width 168 height 23
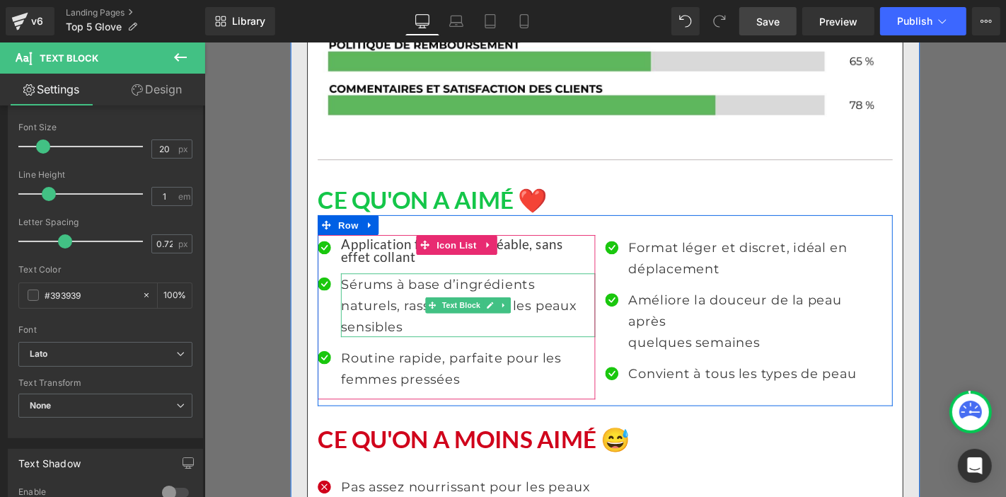
drag, startPoint x: 398, startPoint y: 279, endPoint x: 272, endPoint y: 310, distance: 129.6
click at [398, 289] on p "Sérums à base d’ingrédients naturels, rassurants pour les peaux sensibles" at bounding box center [486, 323] width 272 height 68
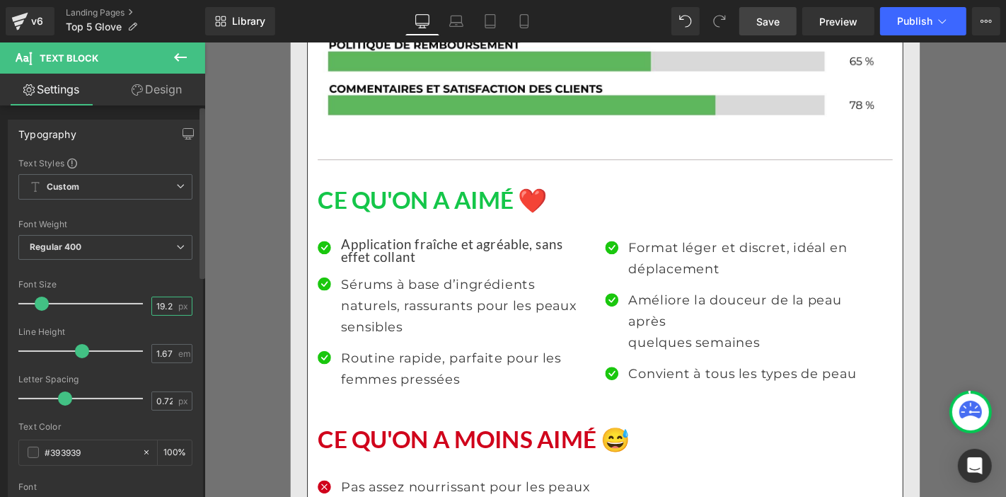
click at [168, 308] on input "19.2" at bounding box center [164, 306] width 25 height 18
type input "1"
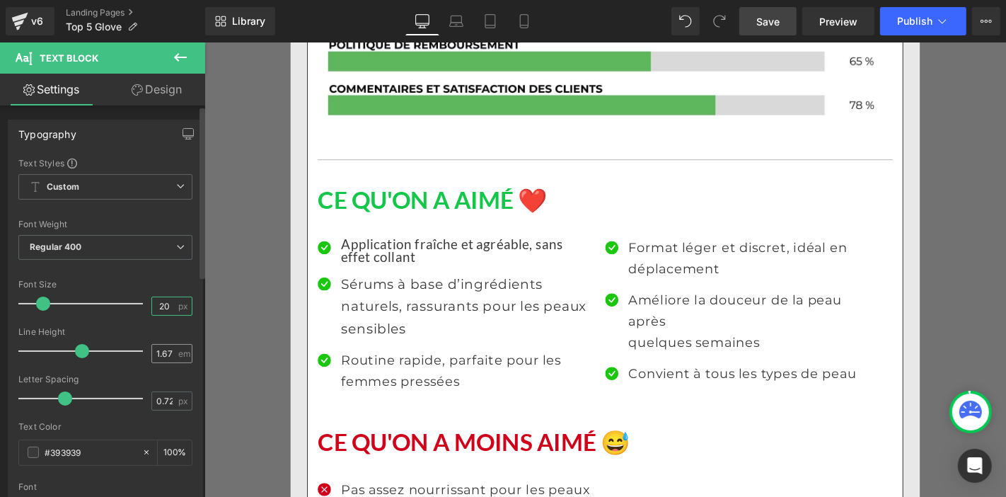
type input "20"
click at [161, 357] on input "1.67" at bounding box center [164, 354] width 25 height 18
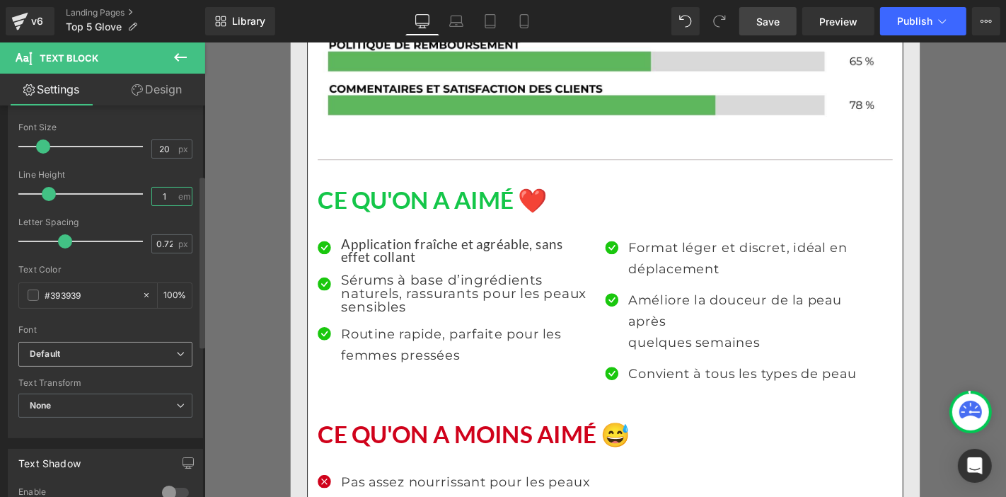
type input "1"
click at [114, 354] on b "Default" at bounding box center [103, 354] width 146 height 12
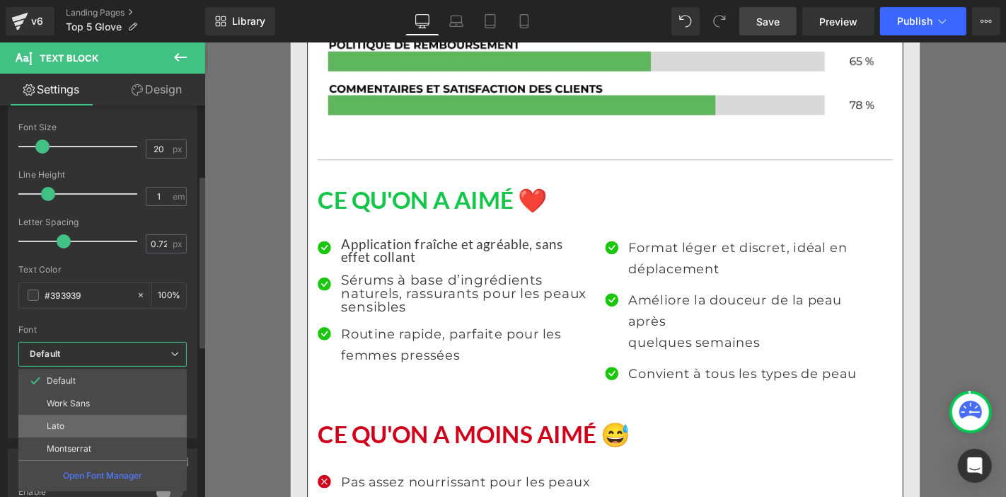
click at [119, 422] on li "Lato" at bounding box center [102, 426] width 168 height 23
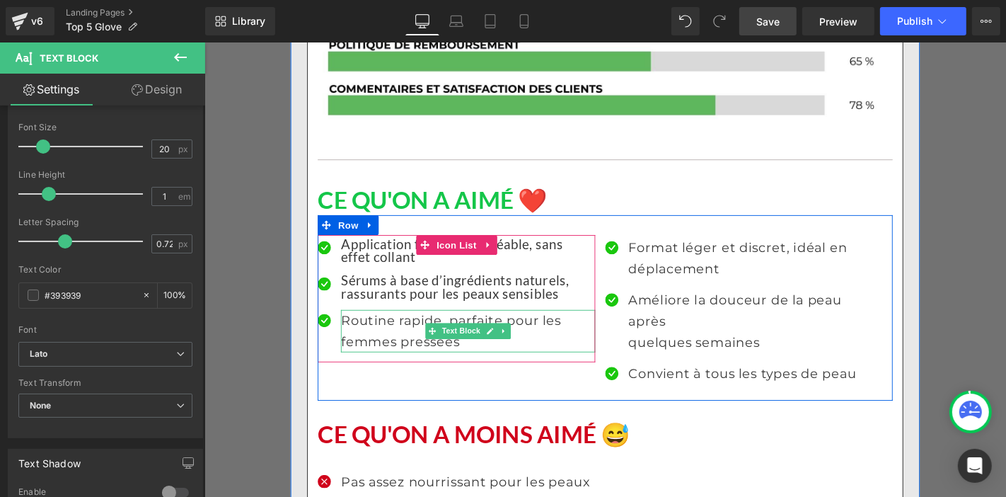
click at [396, 337] on p "Routine rapide, parfaite pour les femmes pressées" at bounding box center [486, 350] width 272 height 45
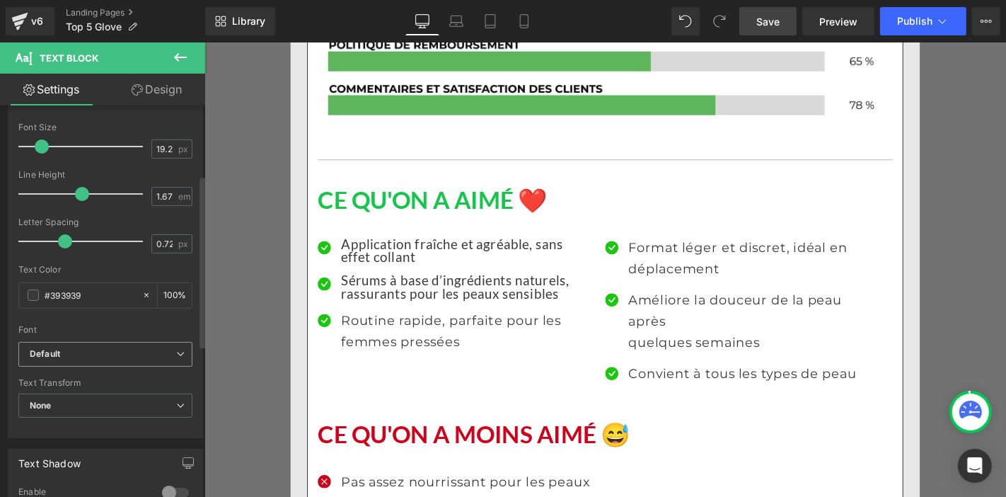
click at [118, 350] on b "Default" at bounding box center [103, 354] width 146 height 12
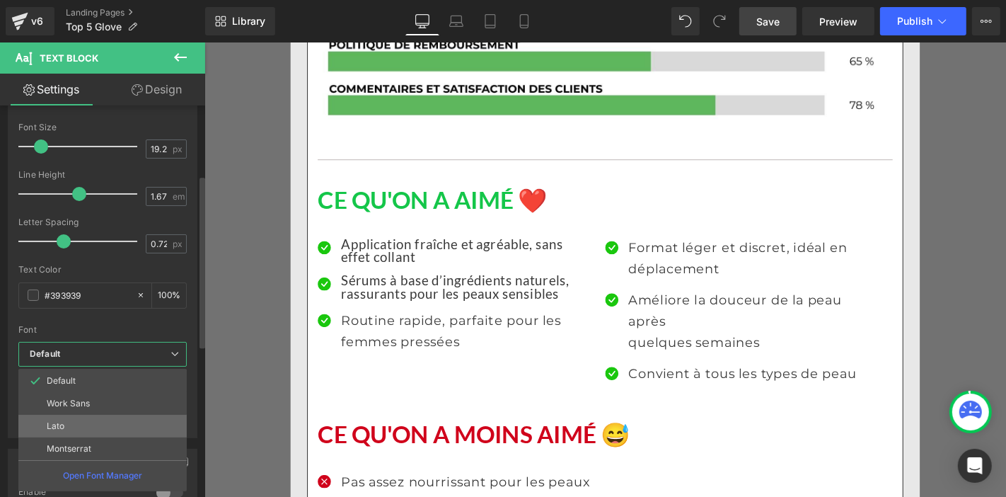
click at [115, 419] on li "Lato" at bounding box center [102, 426] width 168 height 23
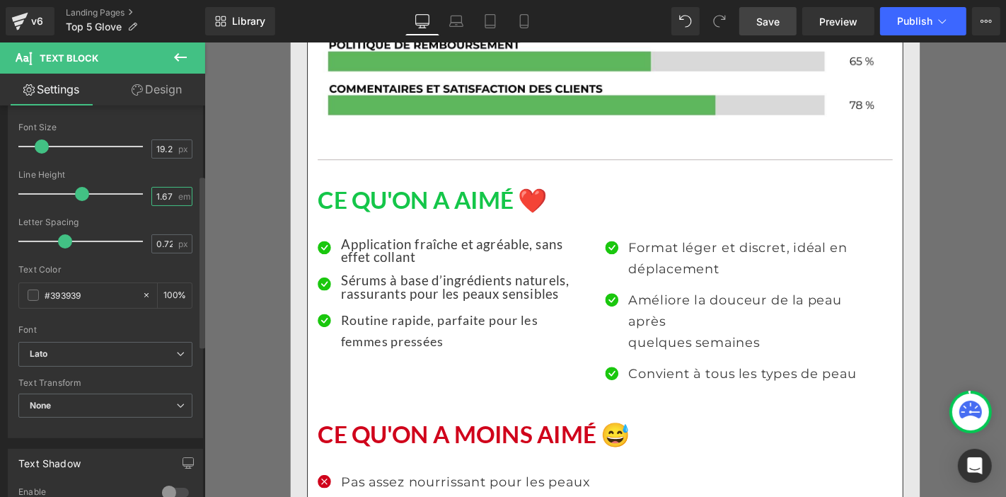
click at [161, 192] on input "1.67" at bounding box center [164, 196] width 25 height 18
type input "1"
click at [157, 152] on input "19.2" at bounding box center [164, 149] width 25 height 18
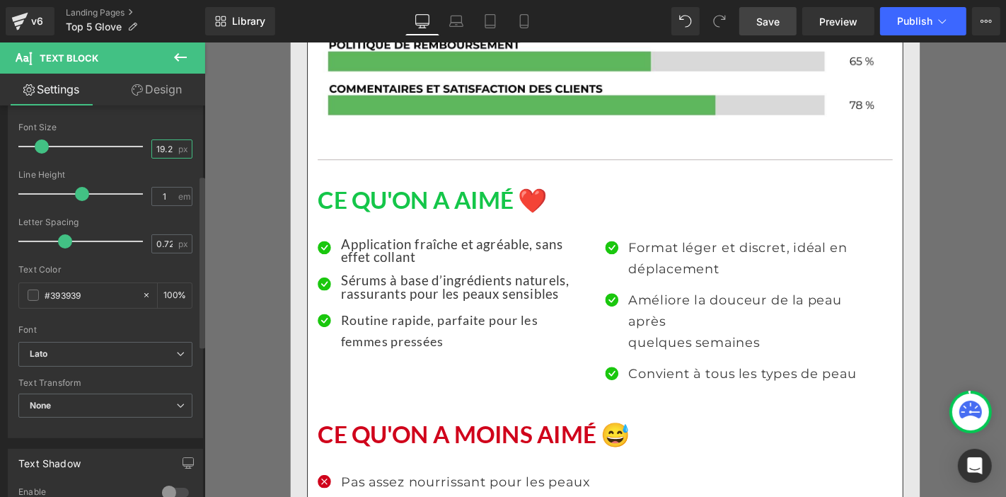
click at [157, 152] on input "19.2" at bounding box center [164, 149] width 25 height 18
type input "20"
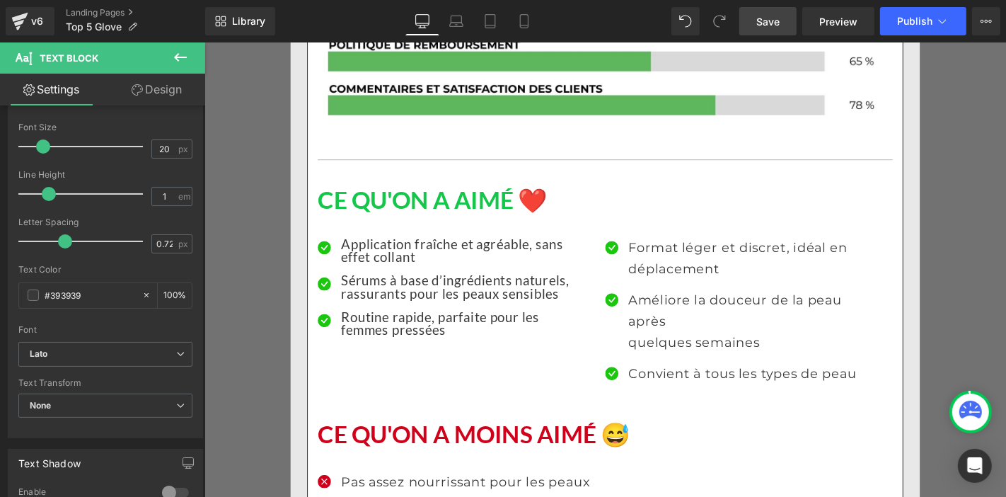
click at [674, 250] on p "Format léger et discret, idéal en déplacement" at bounding box center [793, 272] width 272 height 45
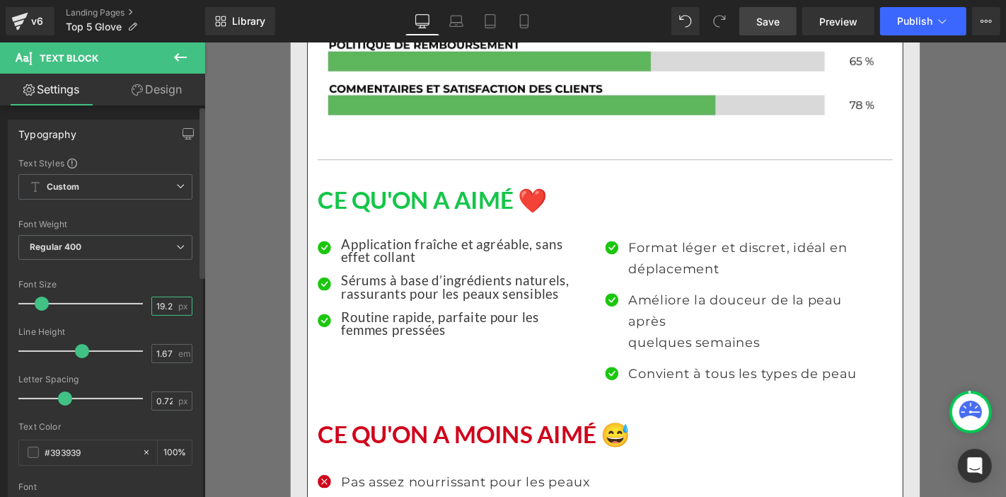
click at [166, 310] on input "19.2" at bounding box center [164, 306] width 25 height 18
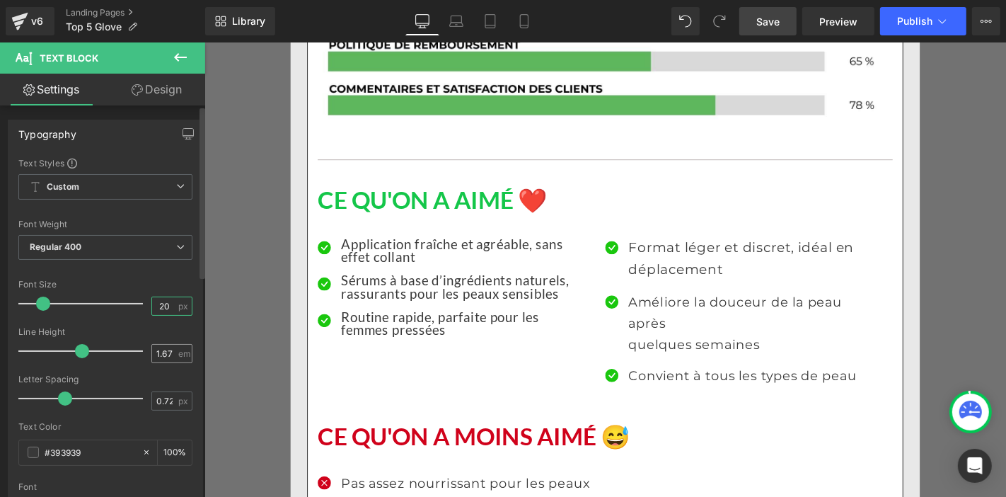
type input "20"
click at [156, 347] on input "1.67" at bounding box center [164, 354] width 25 height 18
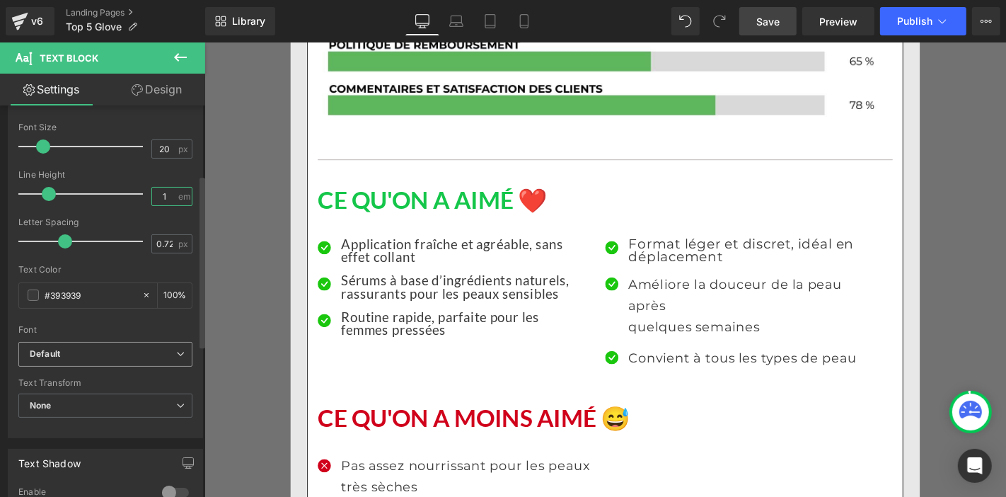
type input "1"
click at [106, 344] on span "Default" at bounding box center [105, 354] width 174 height 25
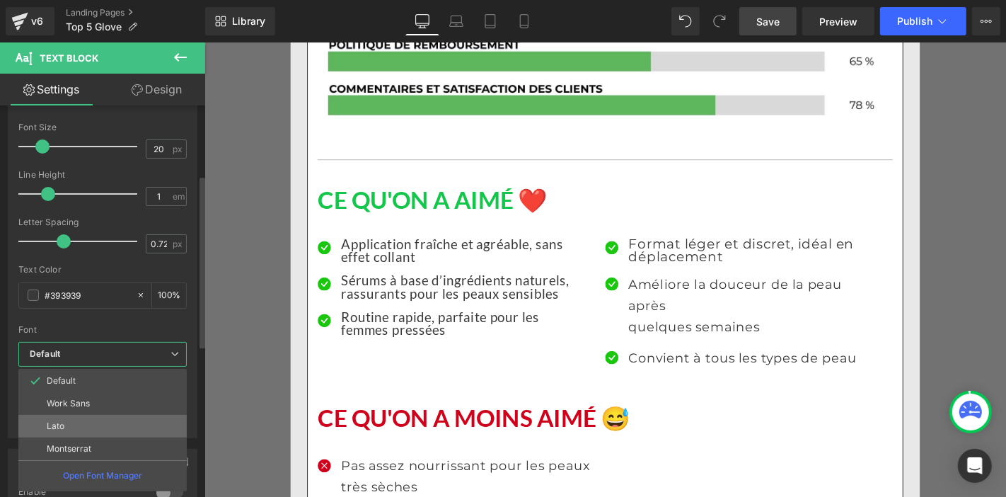
click at [107, 426] on li "Lato" at bounding box center [102, 426] width 168 height 23
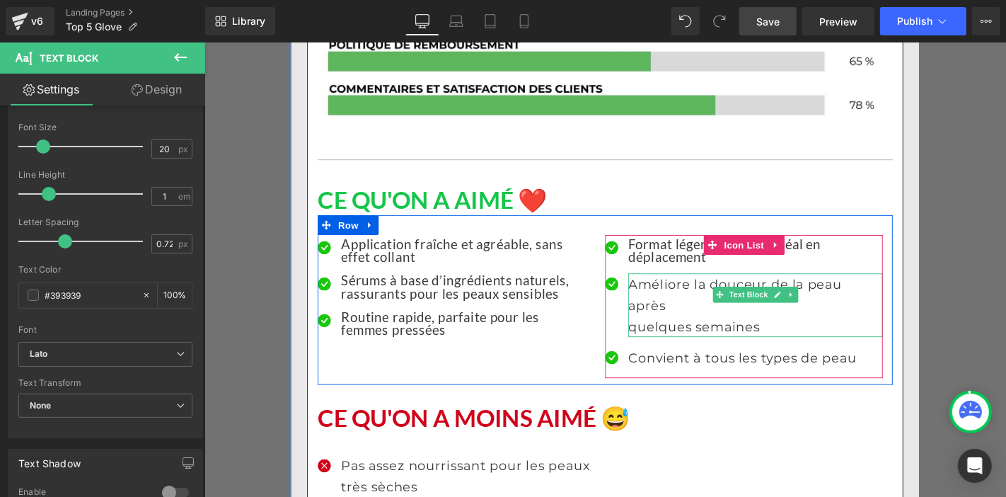
click at [673, 293] on p "Améliore la douceur de la peau après quelques semaines" at bounding box center [793, 323] width 272 height 68
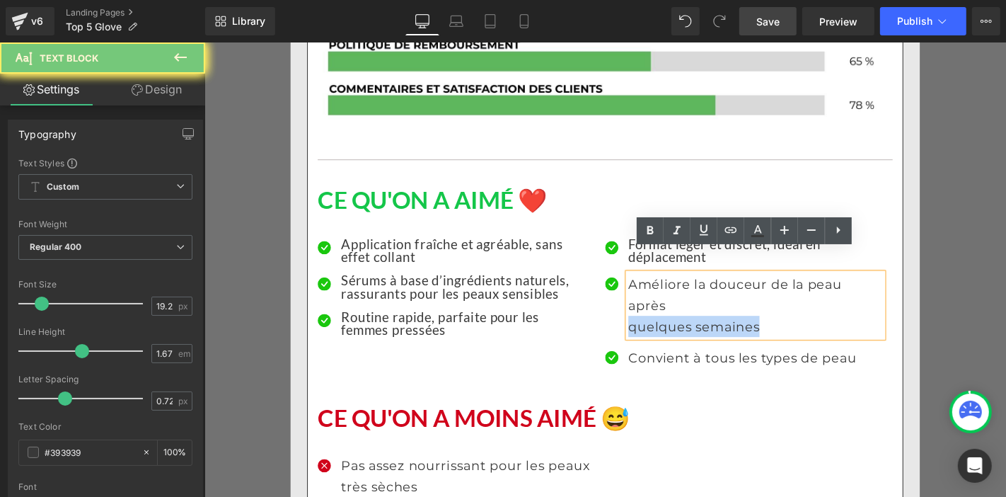
click at [673, 293] on p "Améliore la douceur de la peau après quelques semaines" at bounding box center [793, 323] width 272 height 68
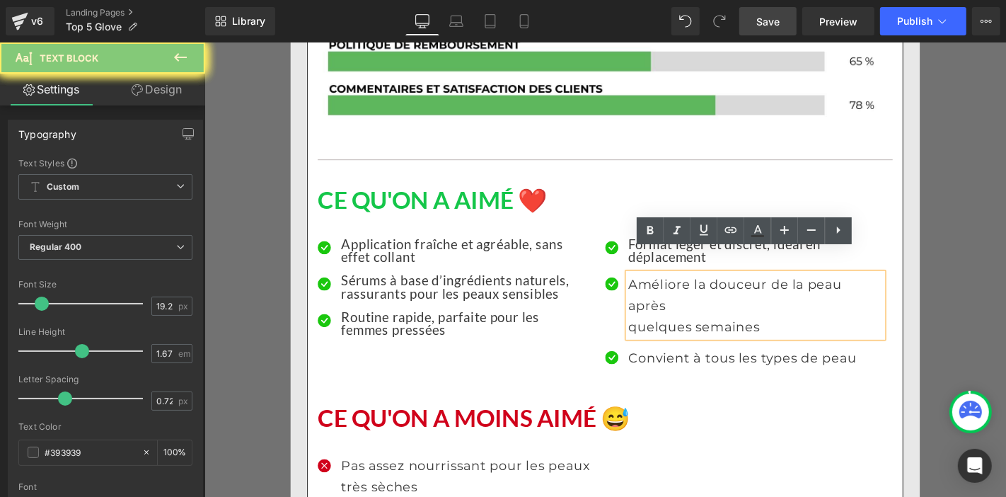
click at [704, 289] on p "Améliore la douceur de la peau après quelques semaines" at bounding box center [793, 323] width 272 height 68
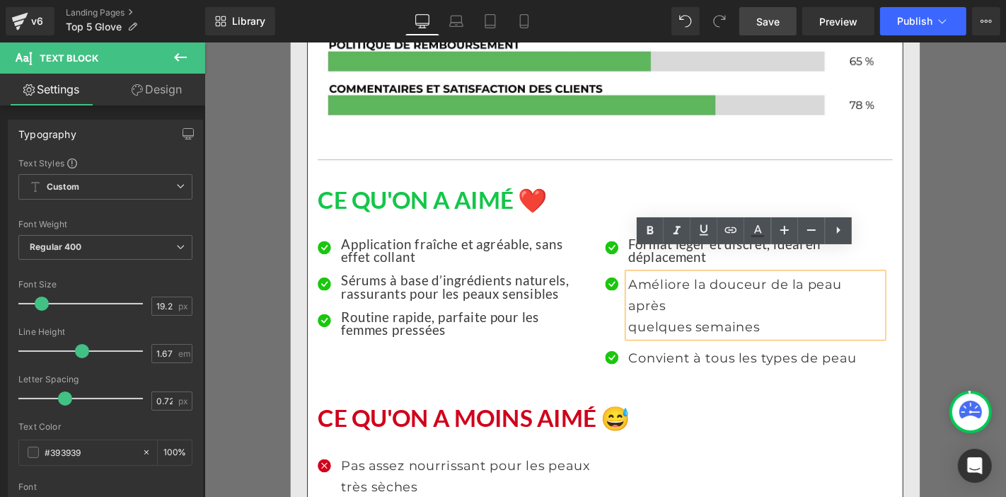
click at [624, 306] on div "Icon Application fraîche et agréable, sans effet collant Text Block Icon Sérums…" at bounding box center [478, 307] width 307 height 119
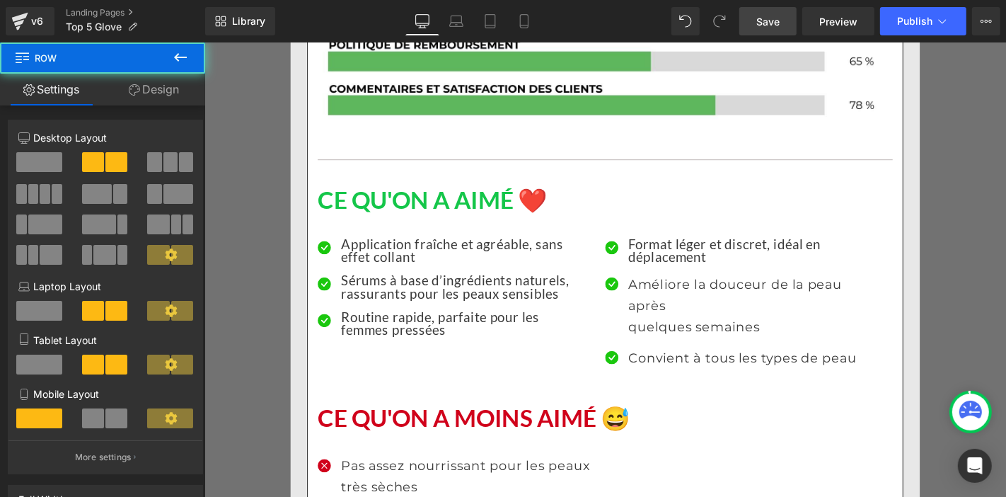
click at [681, 289] on p "Améliore la douceur de la peau après quelques semaines" at bounding box center [793, 323] width 272 height 68
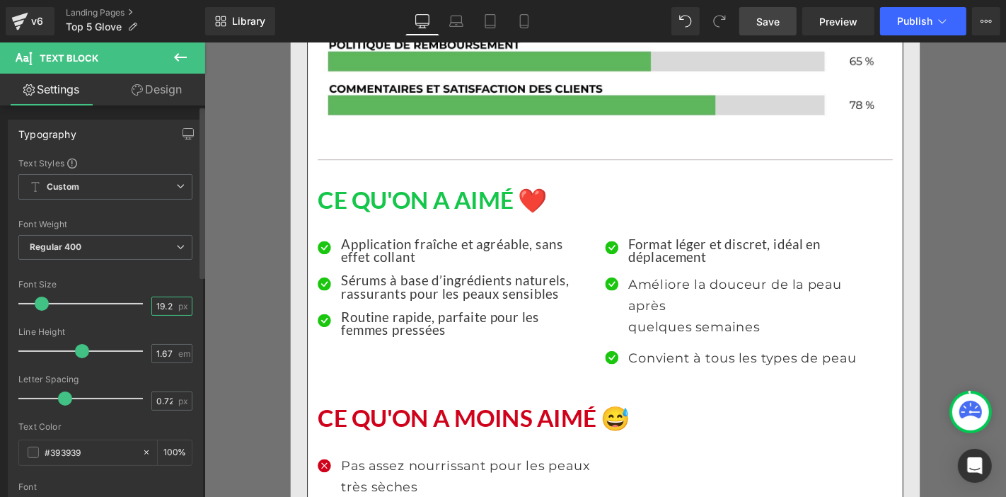
click at [161, 302] on input "19.2" at bounding box center [164, 306] width 25 height 18
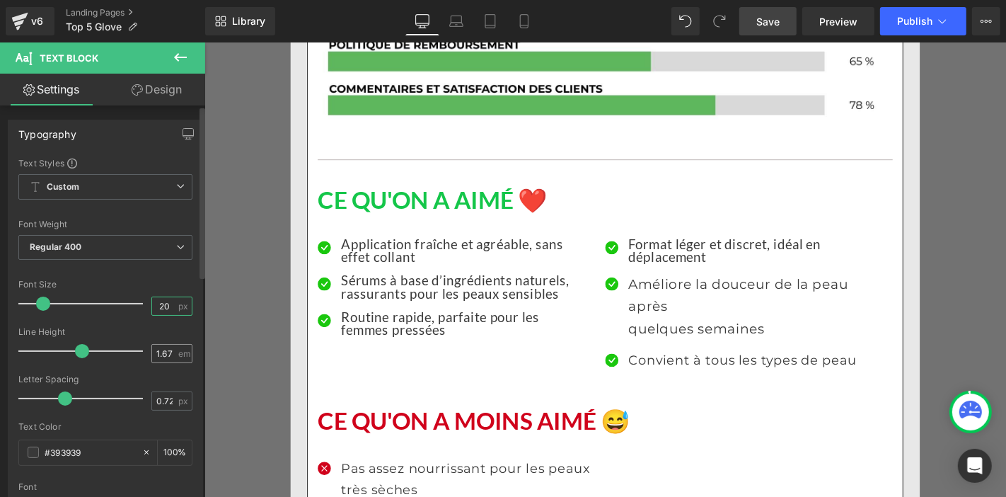
type input "20"
click at [157, 347] on input "1.67" at bounding box center [164, 354] width 25 height 18
click at [159, 347] on input "1.67" at bounding box center [164, 354] width 25 height 18
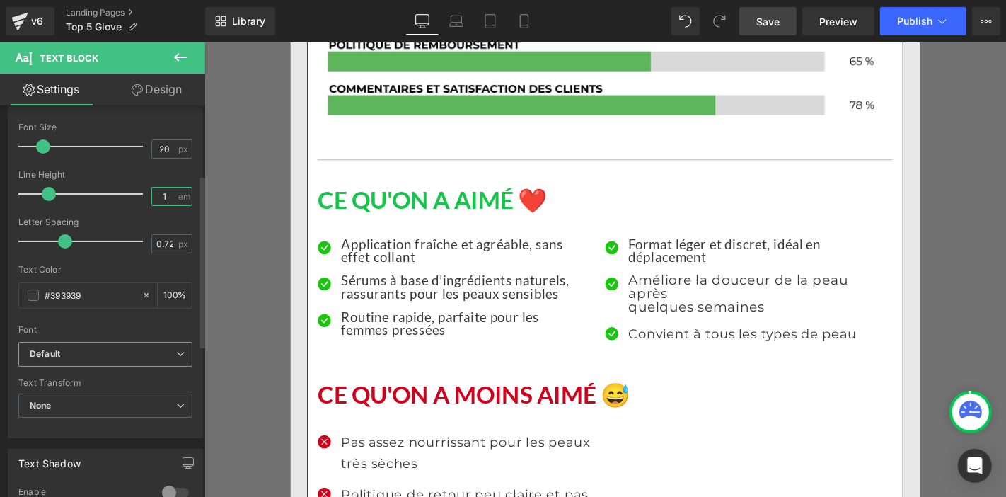
type input "1"
click at [117, 349] on b "Default" at bounding box center [103, 354] width 146 height 12
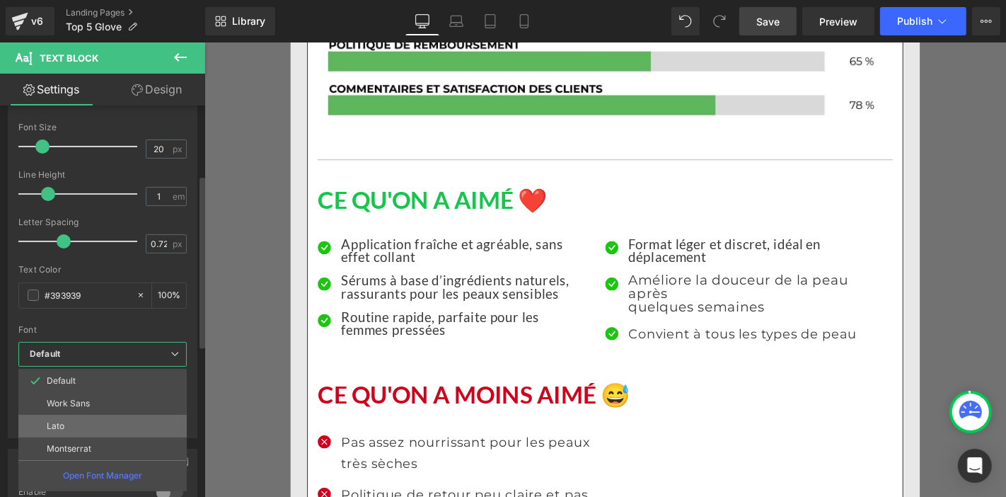
click at [106, 425] on li "Lato" at bounding box center [102, 426] width 168 height 23
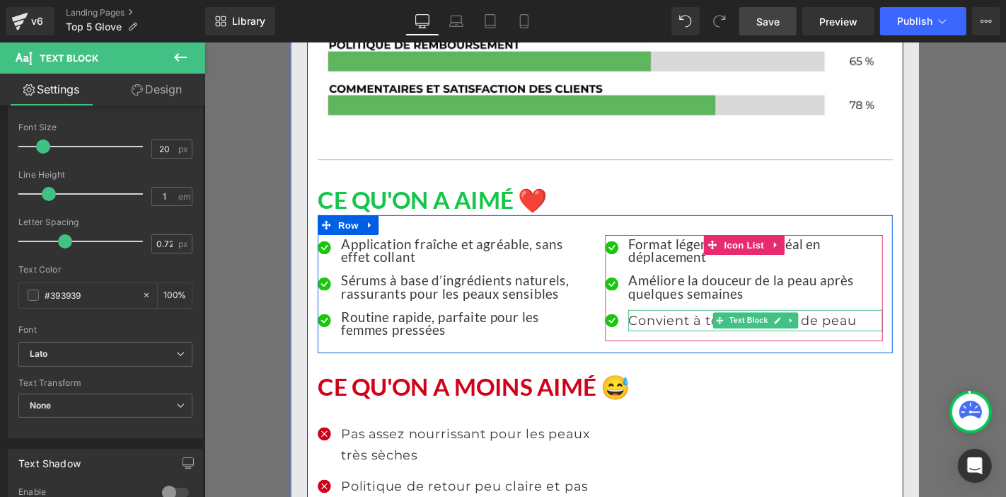
click at [676, 328] on p "Convient à tous les types de peau" at bounding box center [793, 339] width 272 height 23
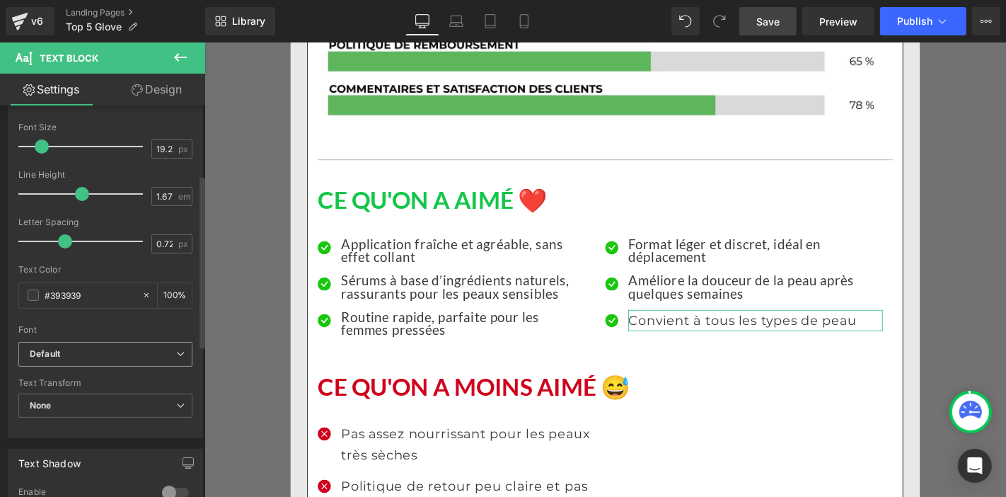
click at [93, 356] on b "Default" at bounding box center [103, 354] width 146 height 12
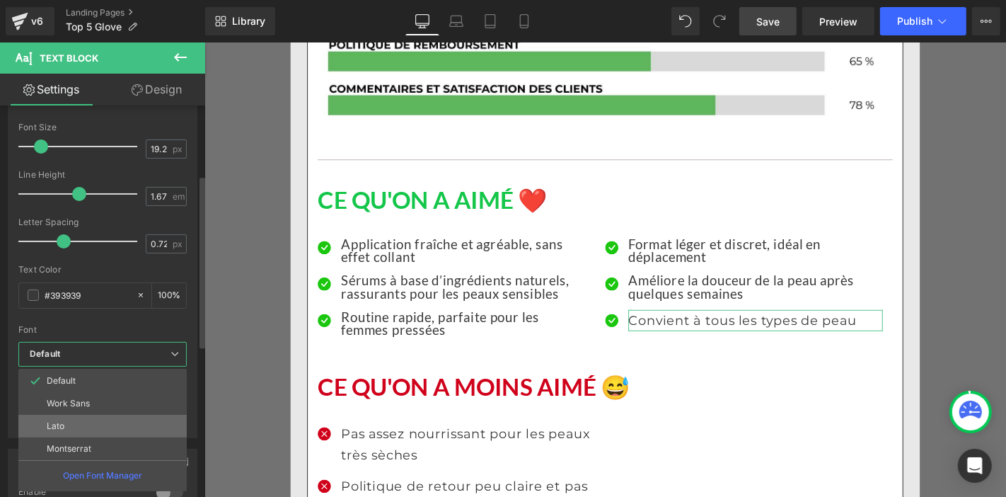
click at [100, 420] on li "Lato" at bounding box center [102, 426] width 168 height 23
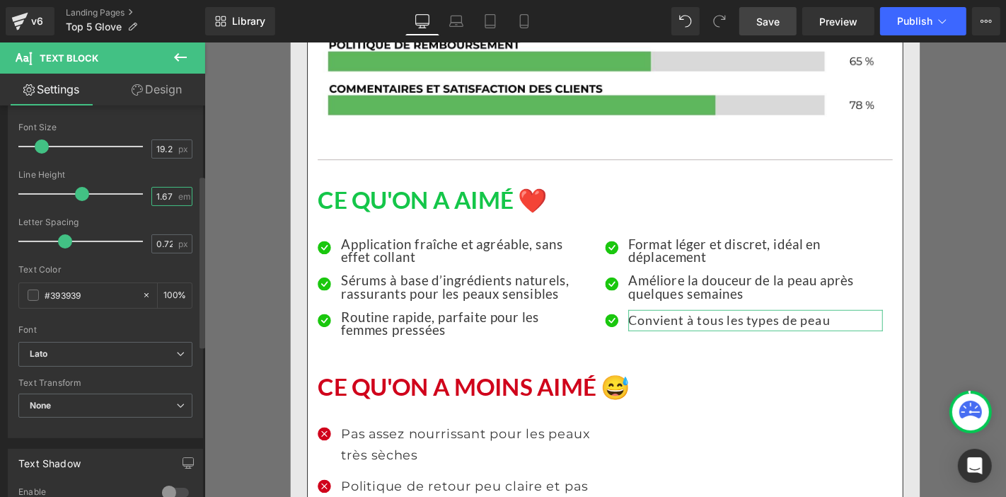
click at [168, 199] on input "1.67" at bounding box center [164, 196] width 25 height 18
type input "1"
click at [156, 145] on input "19.2" at bounding box center [164, 149] width 25 height 18
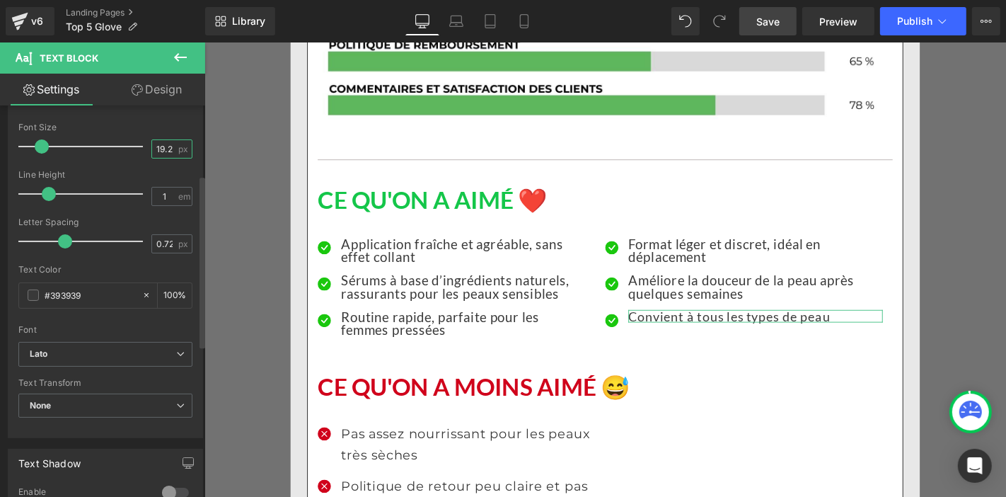
click at [156, 145] on input "19.2" at bounding box center [164, 149] width 25 height 18
type input "20"
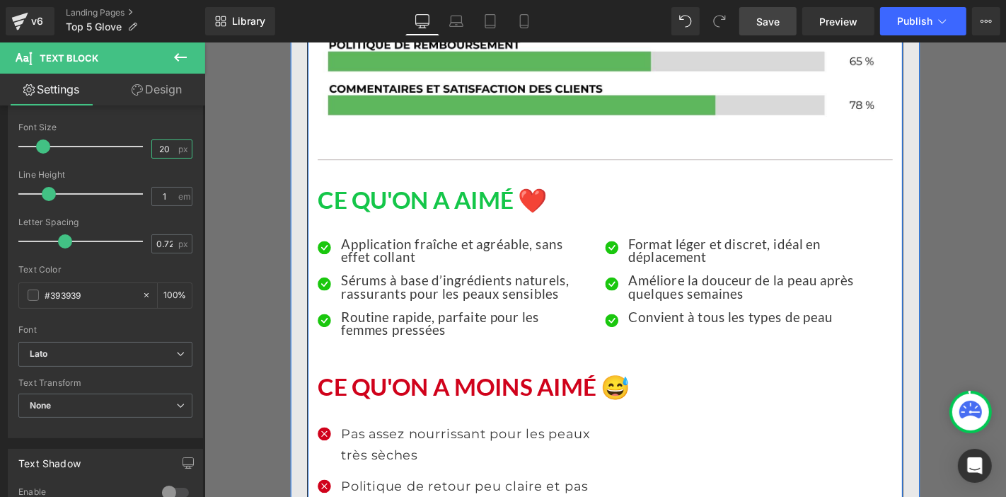
scroll to position [9748, 0]
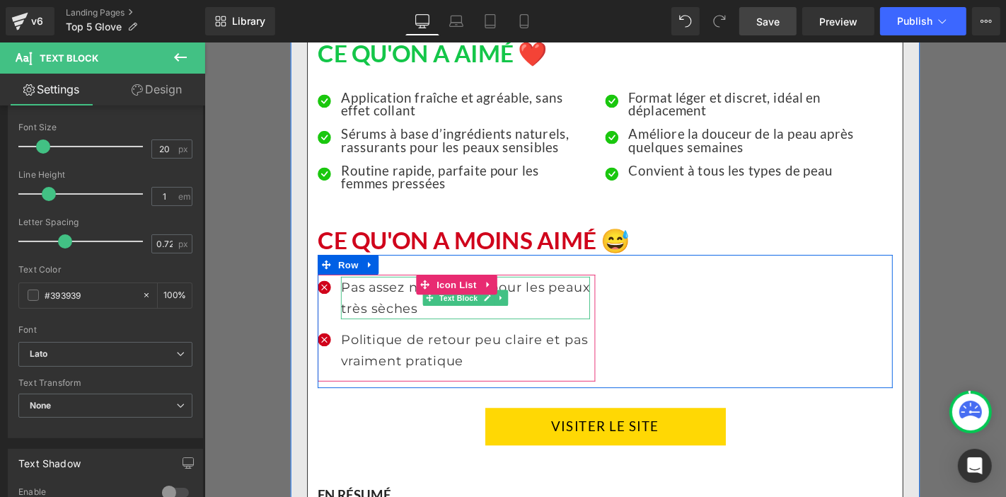
click at [385, 291] on p "Pas assez nourrissant pour les peaux très sèches" at bounding box center [483, 313] width 266 height 45
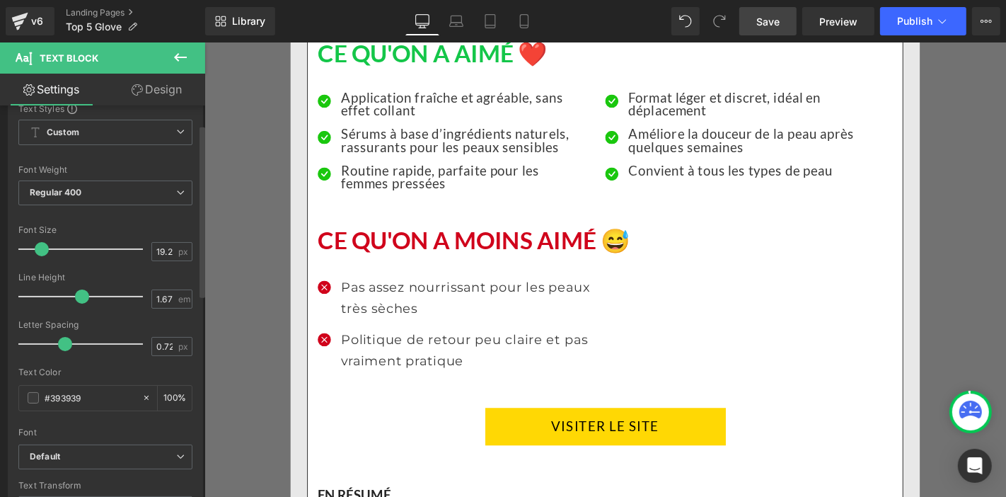
scroll to position [79, 0]
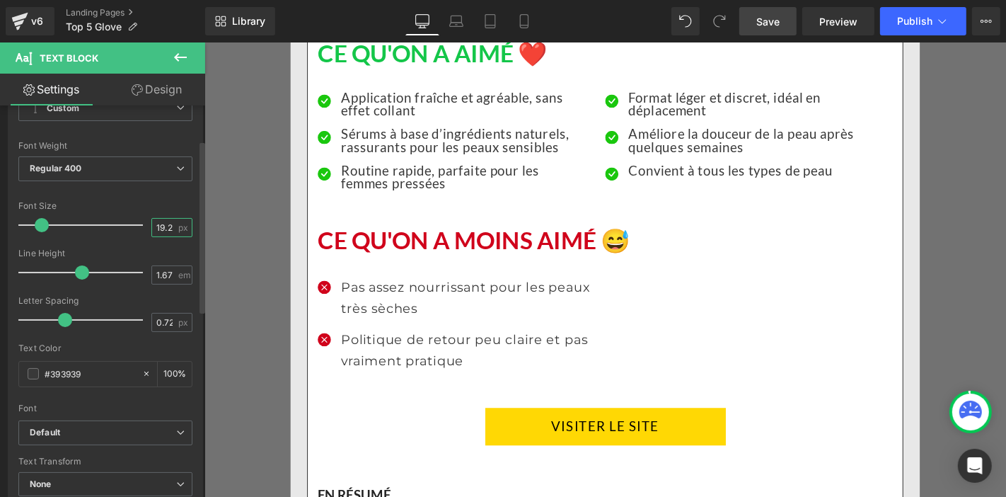
click at [157, 222] on input "19.2" at bounding box center [164, 228] width 25 height 18
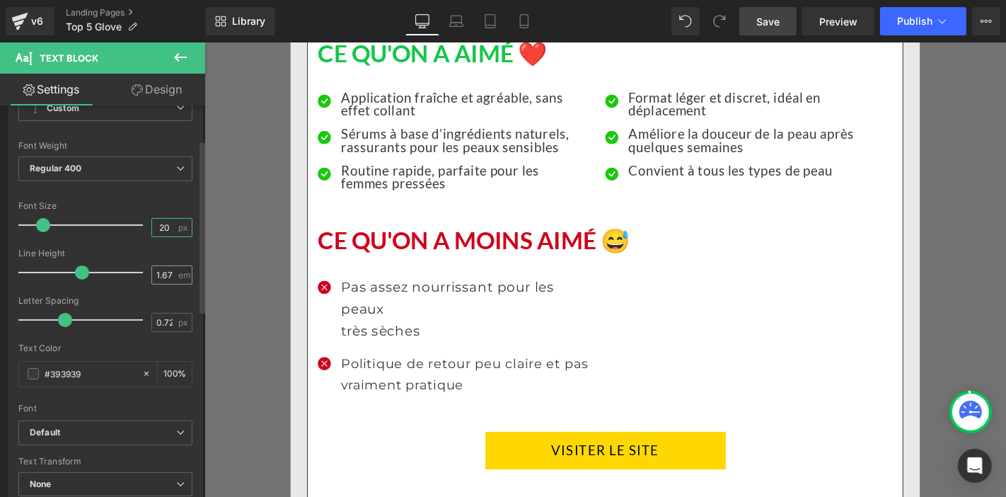
type input "20"
click at [162, 270] on input "1.67" at bounding box center [164, 275] width 25 height 18
click at [161, 271] on input "1.67" at bounding box center [164, 275] width 25 height 18
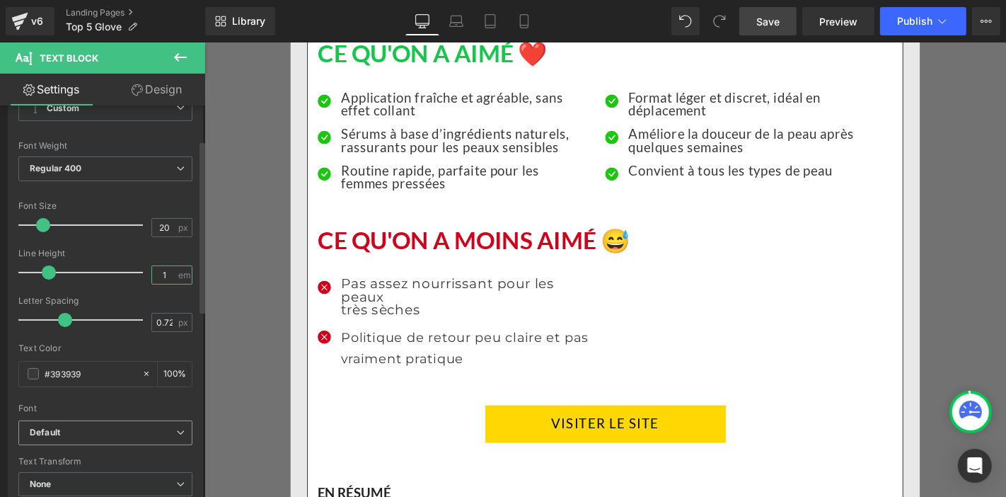
type input "1"
click at [96, 433] on b "Default" at bounding box center [103, 433] width 146 height 12
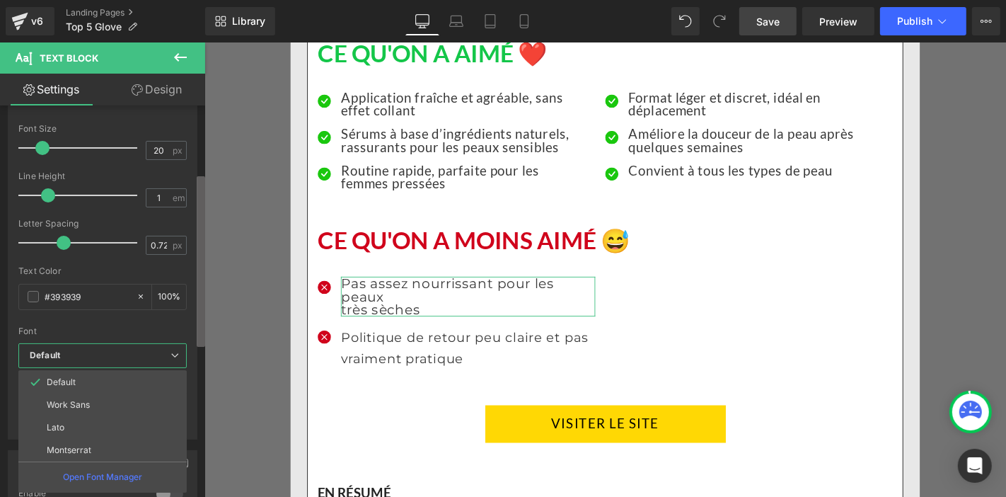
click at [204, 331] on b at bounding box center [201, 261] width 8 height 171
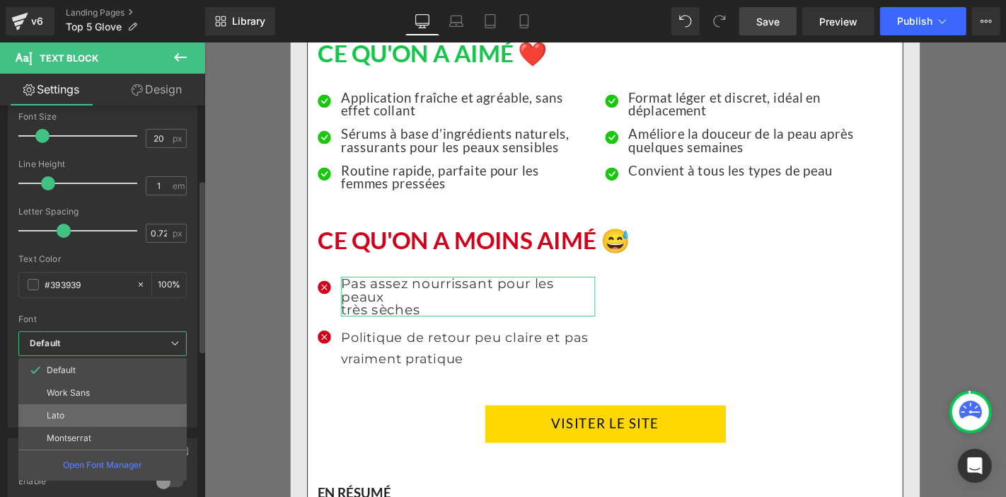
click at [121, 414] on li "Lato" at bounding box center [102, 415] width 168 height 23
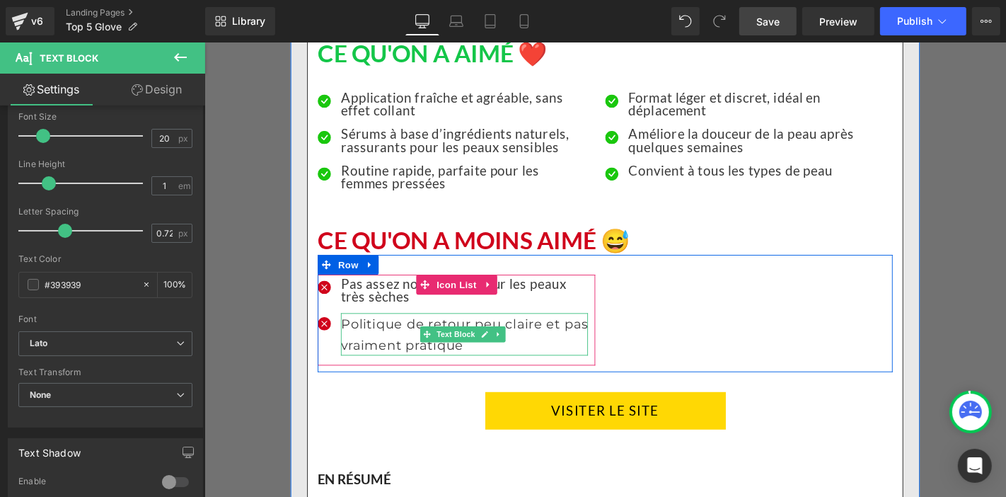
click at [380, 330] on p "Politique de retour peu claire et pas vraiment pratique" at bounding box center [482, 352] width 264 height 45
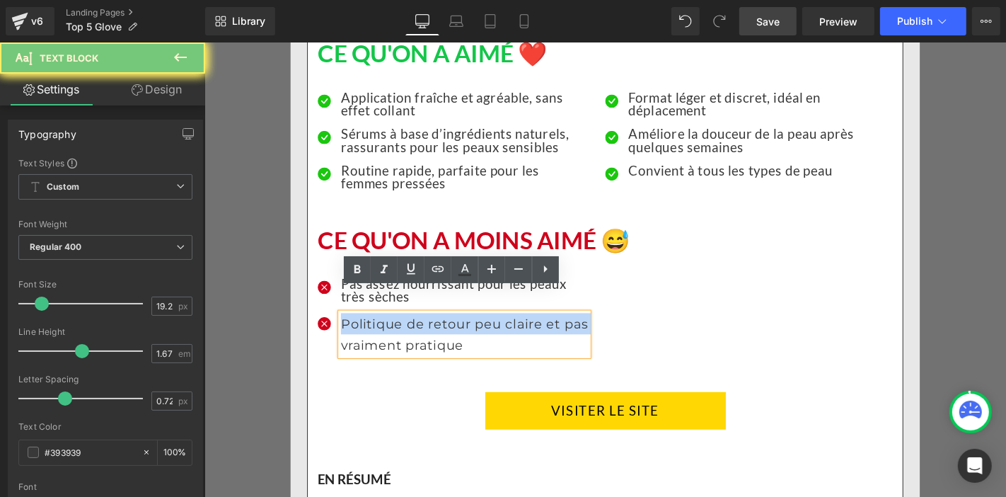
click at [380, 330] on p "Politique de retour peu claire et pas vraiment pratique" at bounding box center [482, 352] width 264 height 45
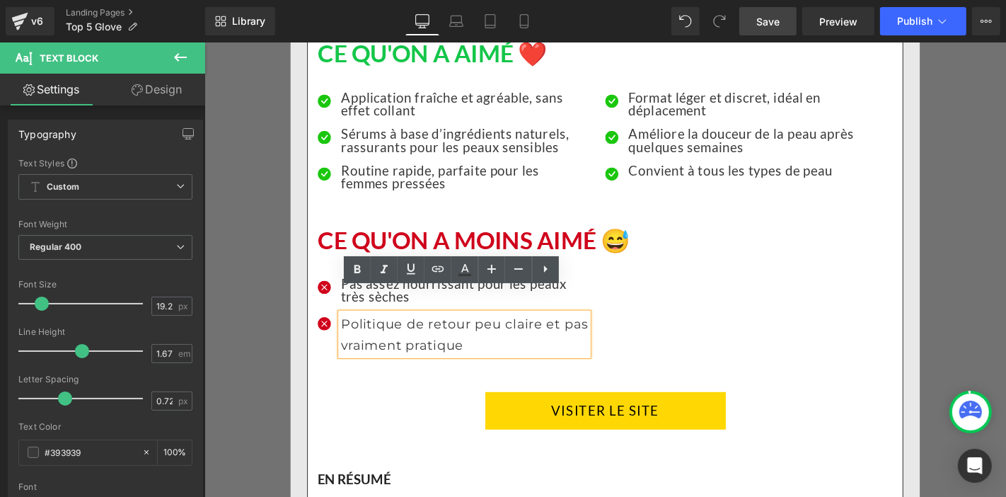
click at [399, 337] on p "Politique de retour peu claire et pas vraiment pratique" at bounding box center [482, 352] width 264 height 45
click at [395, 381] on div "🔍 NOTRE AVIS APRÈS TEST Heading Avec ce kit, on est plusieurs à avoir été sédui…" at bounding box center [631, 77] width 635 height 1857
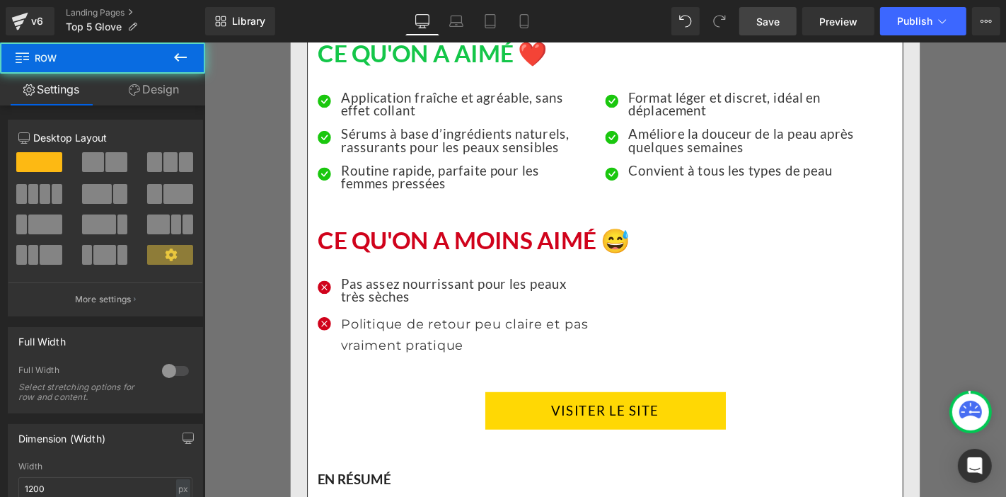
click at [388, 337] on p "Politique de retour peu claire et pas vraiment pratique" at bounding box center [482, 352] width 264 height 45
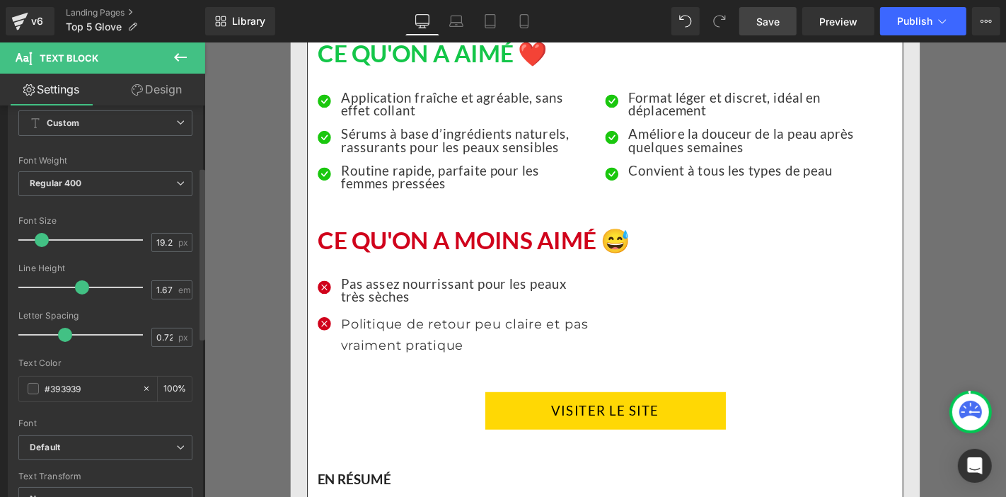
scroll to position [157, 0]
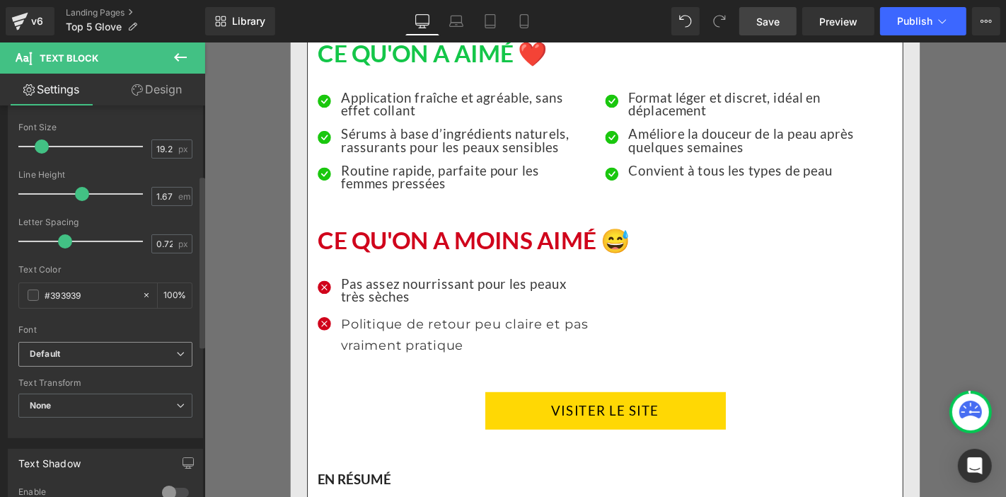
click at [125, 348] on b "Default" at bounding box center [103, 354] width 146 height 12
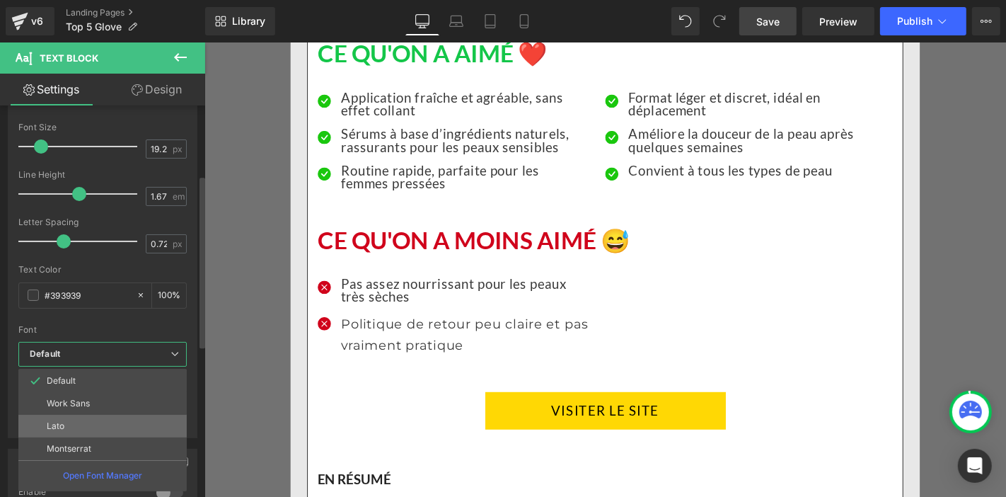
click at [115, 422] on li "Lato" at bounding box center [102, 426] width 168 height 23
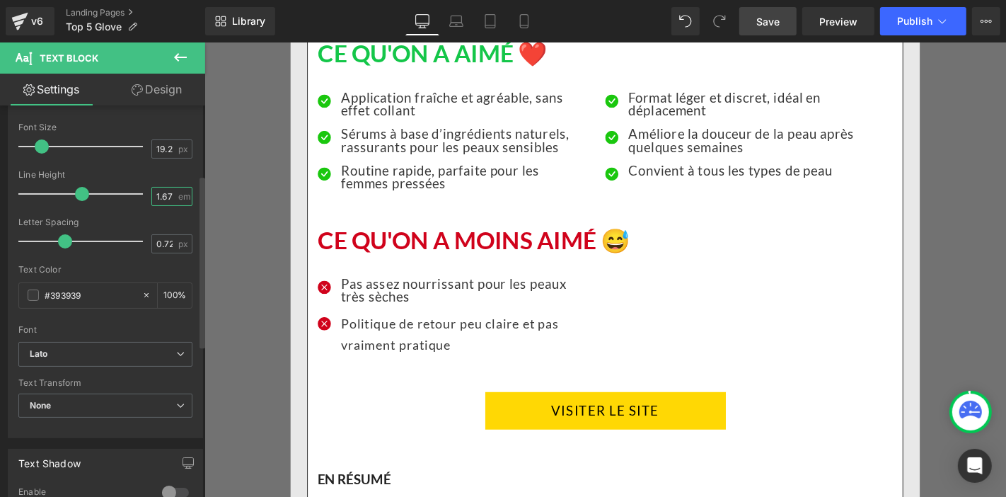
click at [166, 199] on input "1.67" at bounding box center [164, 196] width 25 height 18
type input "1"
click at [159, 140] on input "19.2" at bounding box center [164, 149] width 25 height 18
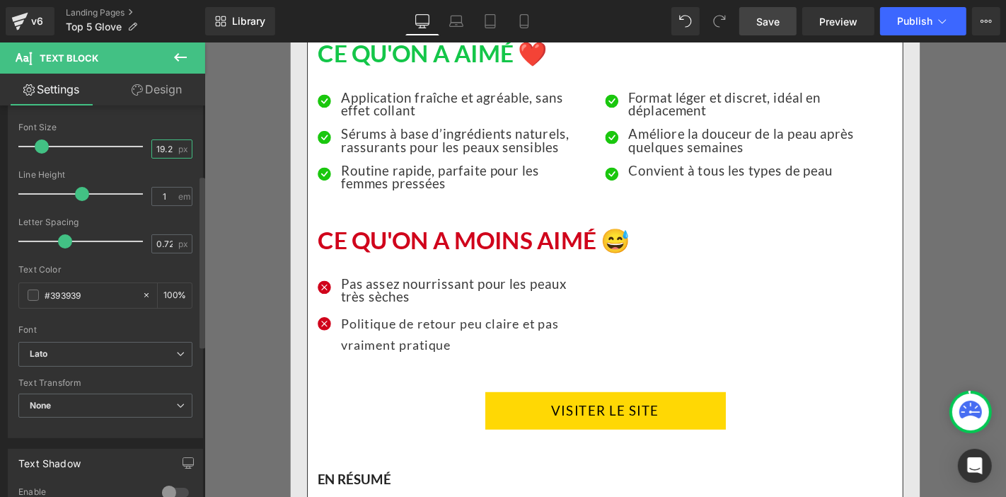
click at [159, 140] on input "19.2" at bounding box center [164, 149] width 25 height 18
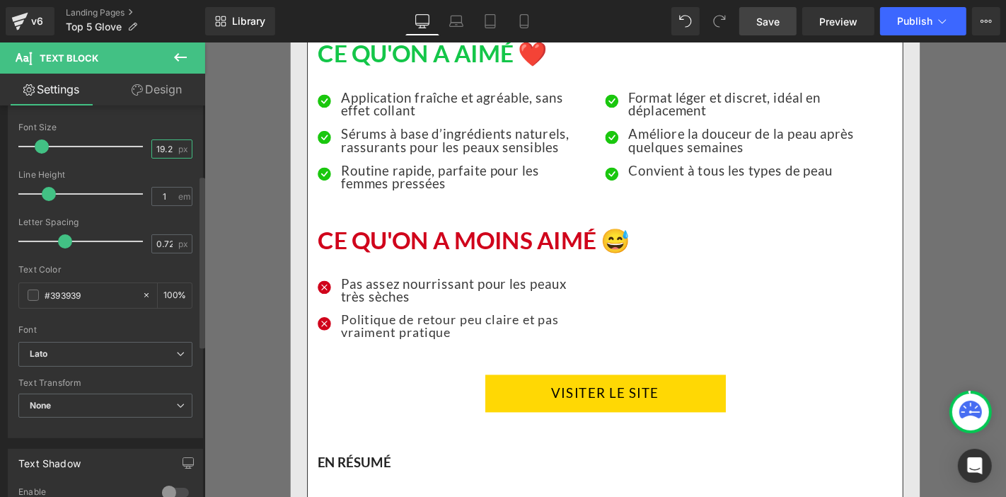
click at [159, 140] on input "19.2" at bounding box center [164, 149] width 25 height 18
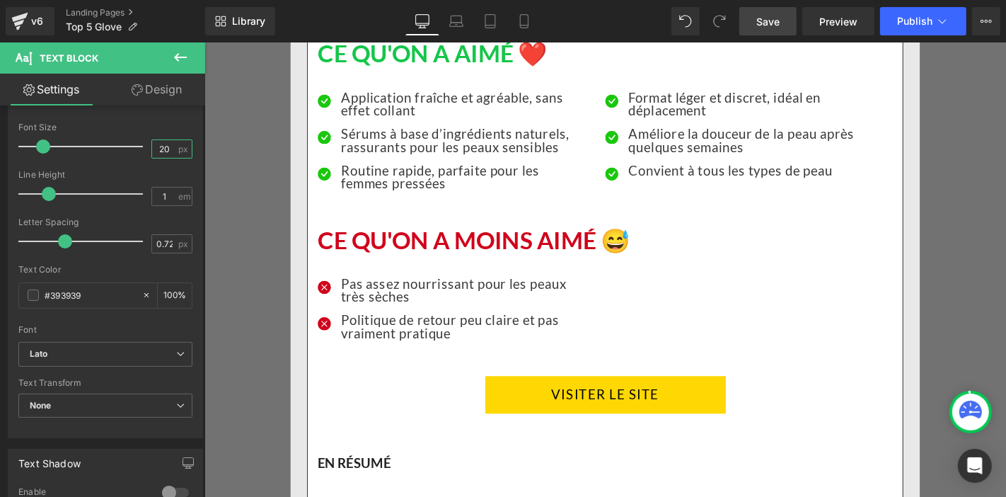
type input "20"
click at [785, 28] on link "Save" at bounding box center [767, 21] width 57 height 28
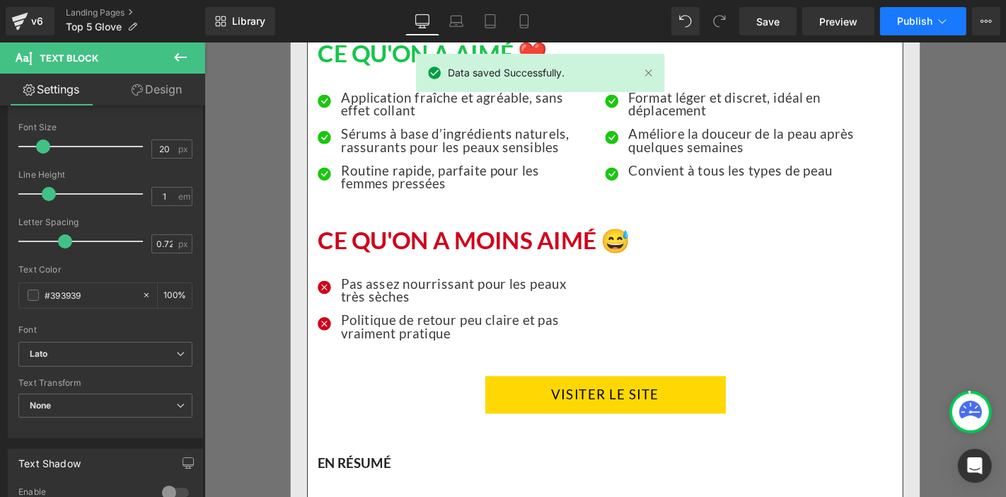
click at [904, 25] on span "Publish" at bounding box center [914, 21] width 35 height 11
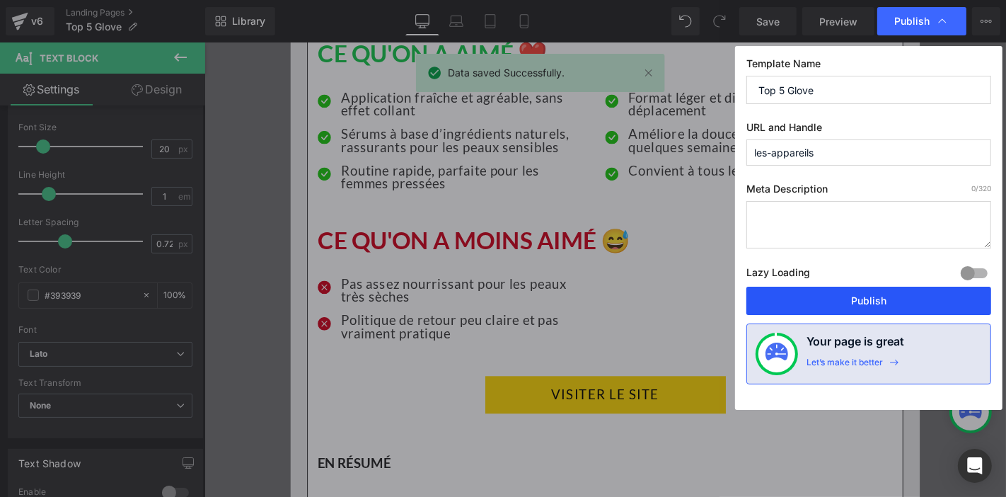
click at [865, 308] on button "Publish" at bounding box center [868, 301] width 245 height 28
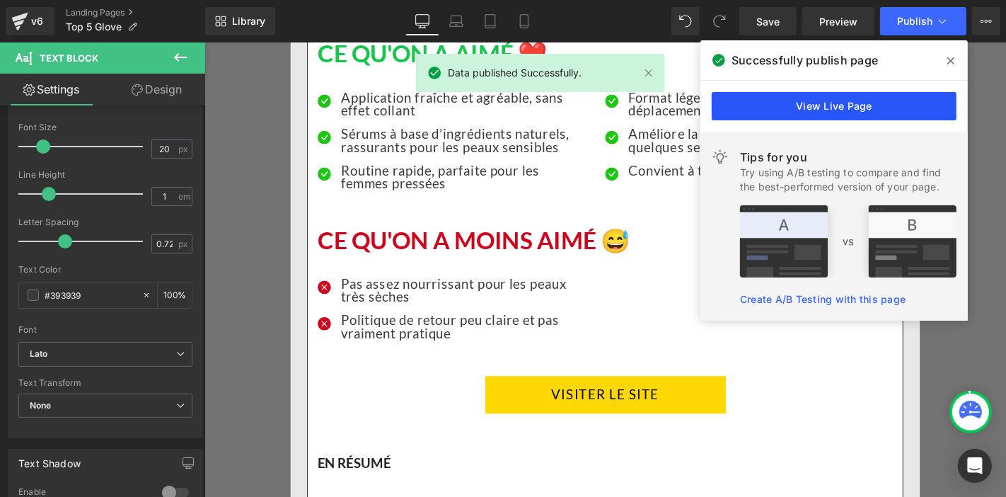
click at [928, 107] on link "View Live Page" at bounding box center [834, 106] width 245 height 28
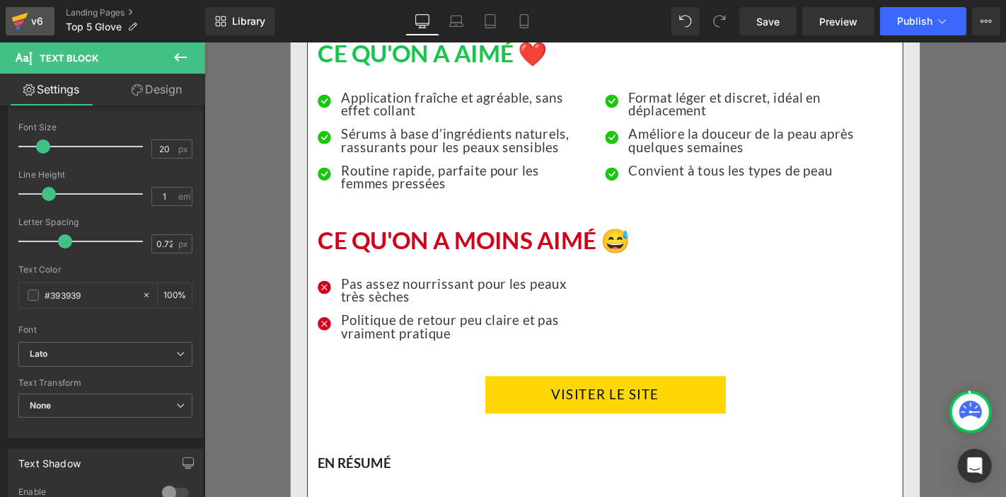
click at [16, 23] on icon at bounding box center [19, 23] width 10 height 6
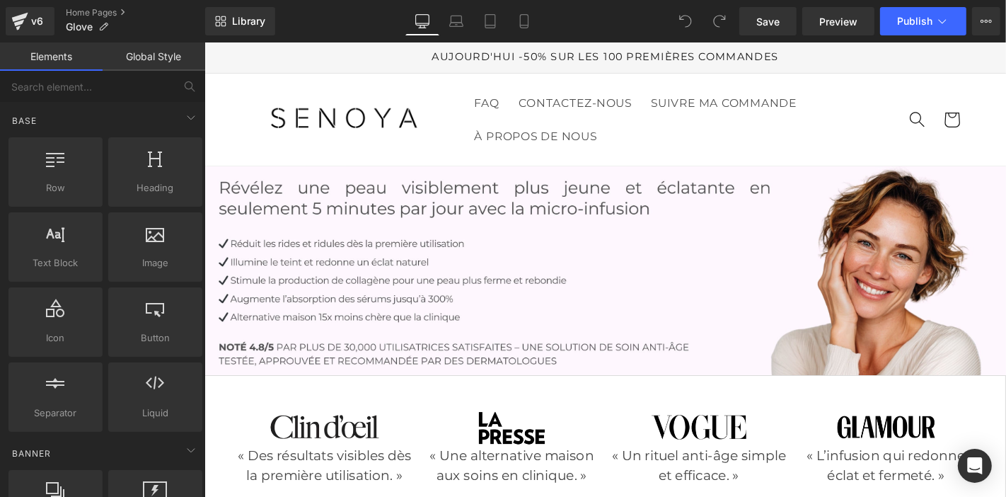
click at [159, 63] on link "Global Style" at bounding box center [154, 56] width 103 height 28
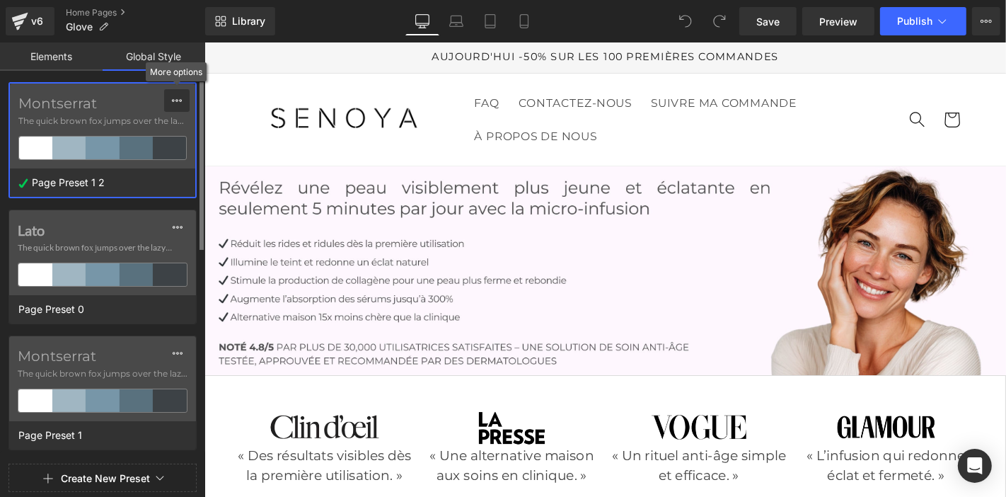
click at [170, 100] on button at bounding box center [176, 100] width 25 height 23
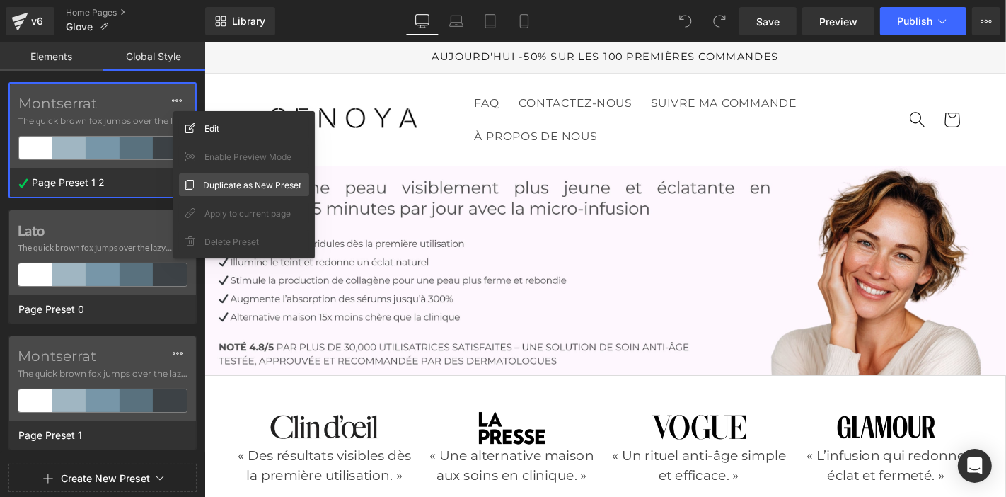
click at [208, 185] on span "Duplicate as New Preset" at bounding box center [252, 185] width 98 height 15
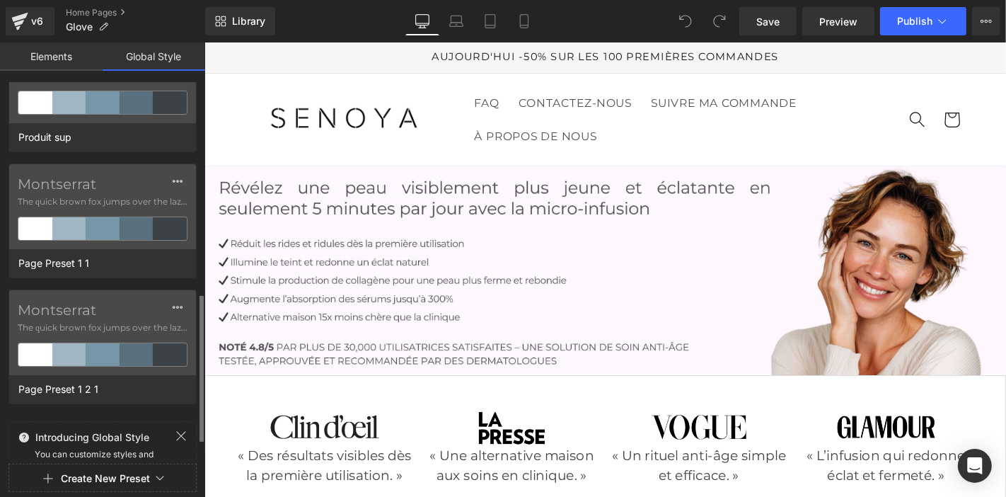
scroll to position [591, 0]
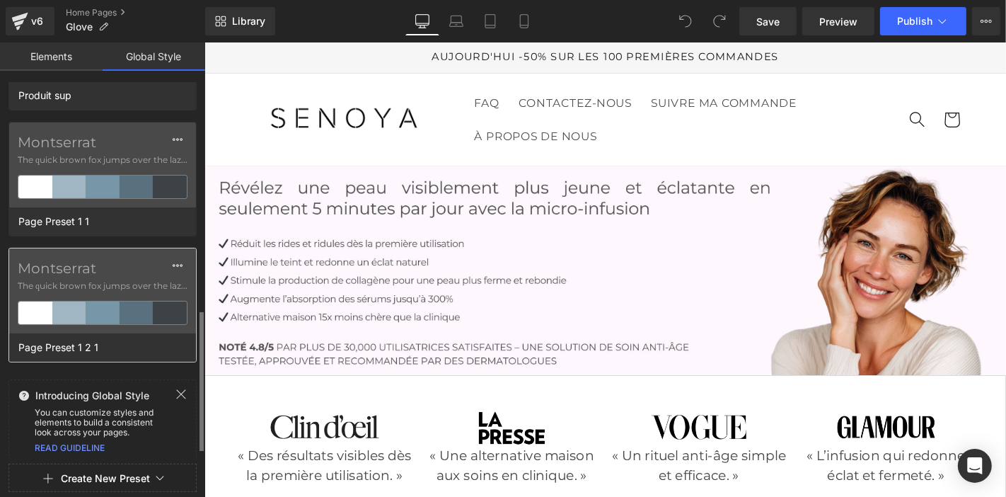
click at [88, 272] on div "Montserrat The quick brown fox jumps over the lazy..." at bounding box center [102, 290] width 187 height 85
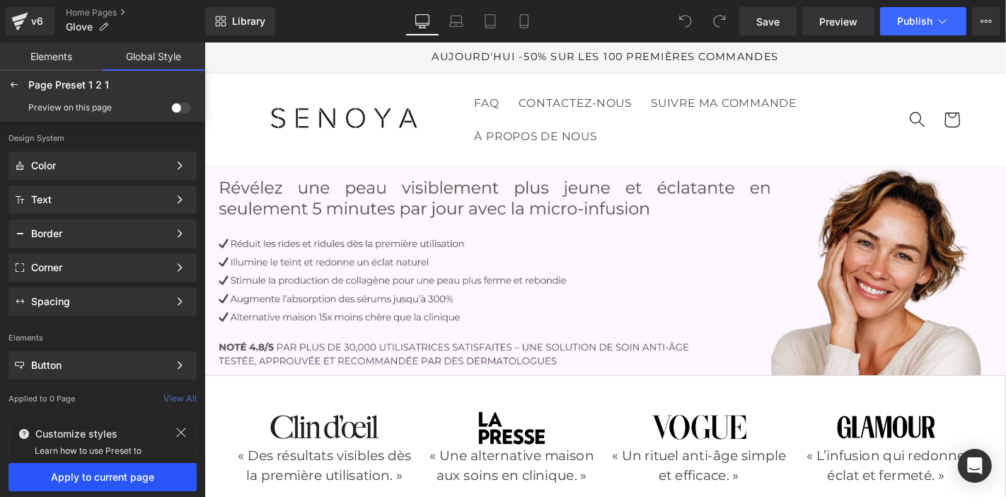
click at [119, 474] on span "Apply to current page" at bounding box center [102, 476] width 171 height 11
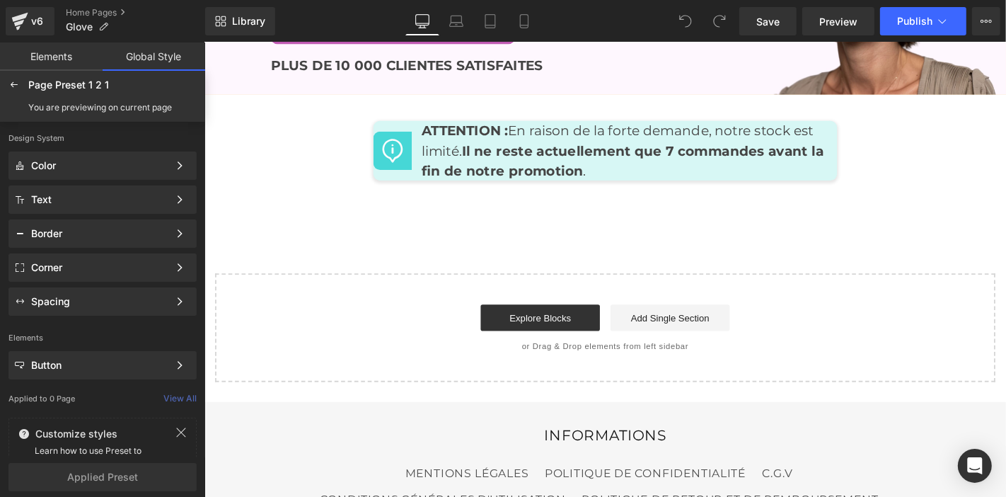
scroll to position [7263, 0]
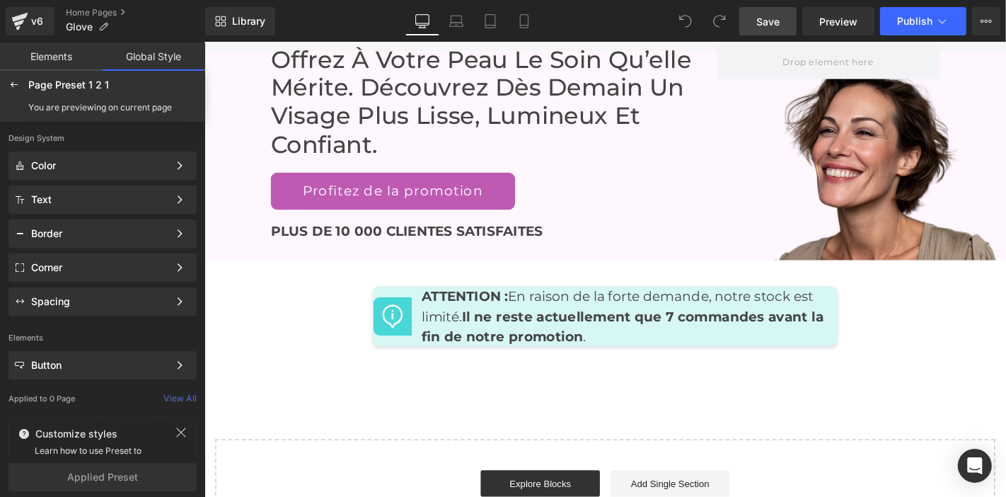
click at [776, 16] on span "Save" at bounding box center [767, 21] width 23 height 15
click at [900, 19] on span "Publish" at bounding box center [914, 21] width 35 height 11
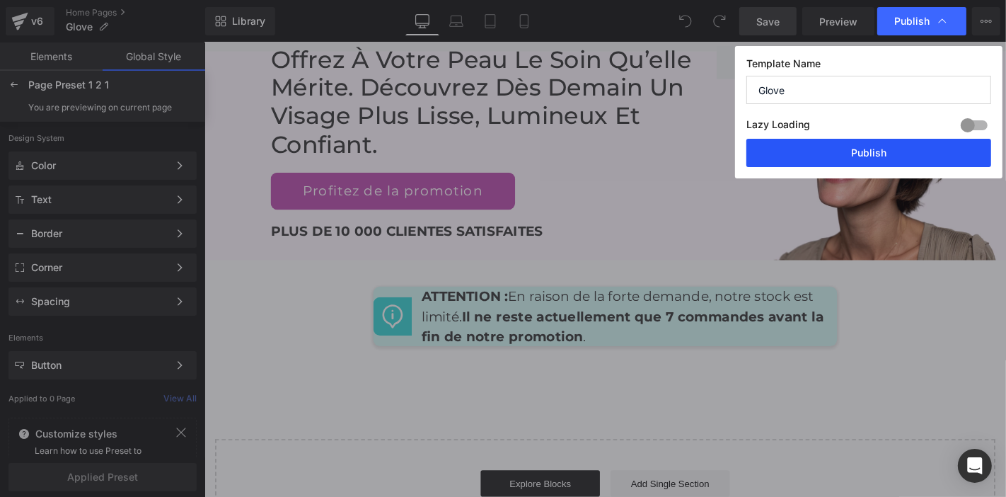
click at [857, 157] on button "Publish" at bounding box center [868, 153] width 245 height 28
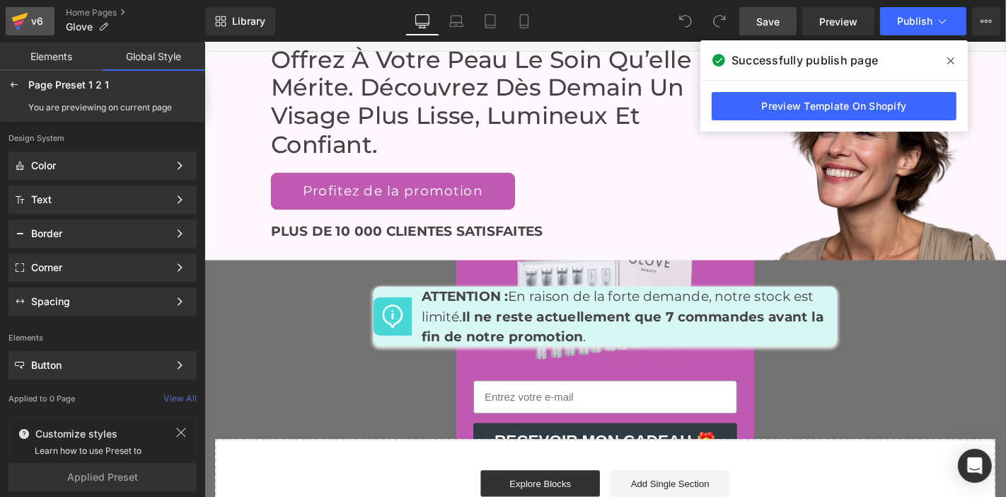
click at [36, 20] on div "v6" at bounding box center [37, 21] width 18 height 18
